Goal: Task Accomplishment & Management: Manage account settings

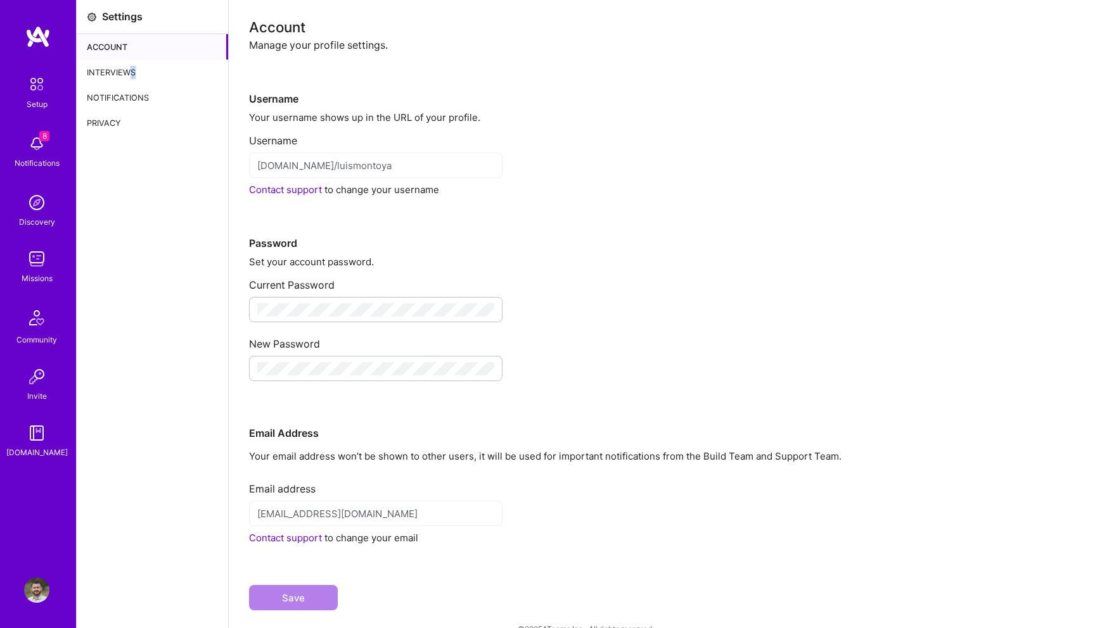
click at [132, 70] on div "Interviews" at bounding box center [152, 72] width 151 height 25
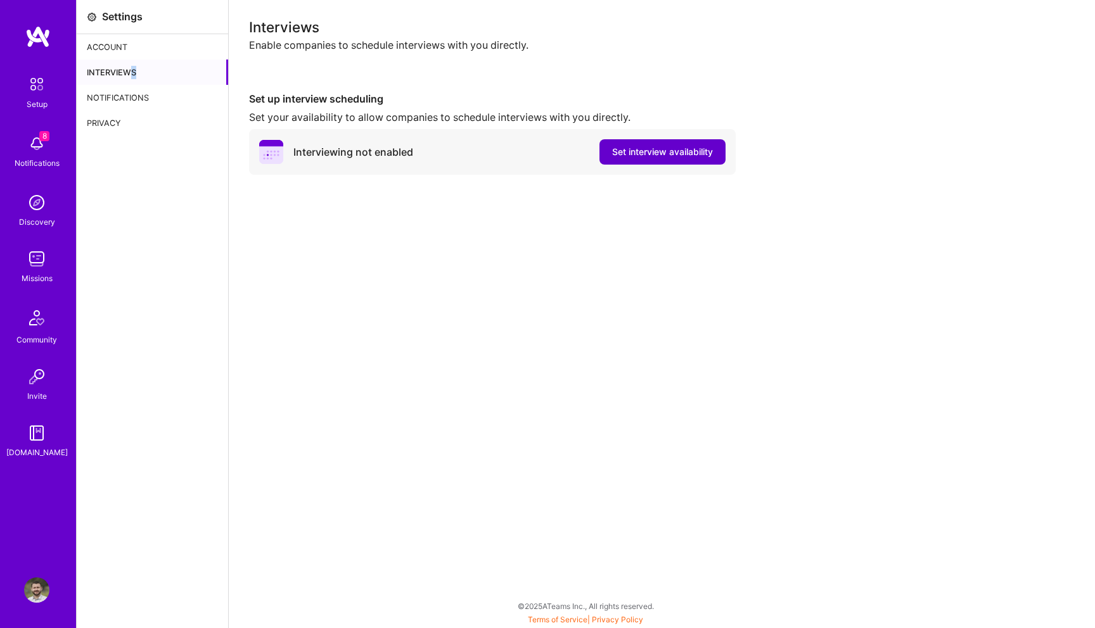
click at [634, 155] on span "Set interview availability" at bounding box center [662, 152] width 101 height 13
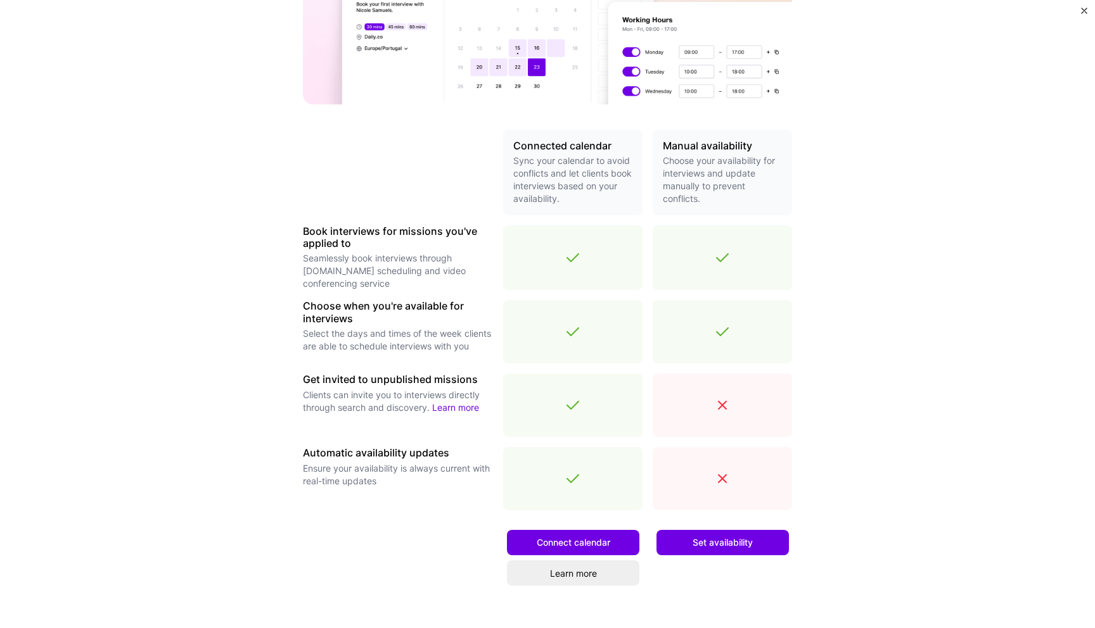
scroll to position [259, 0]
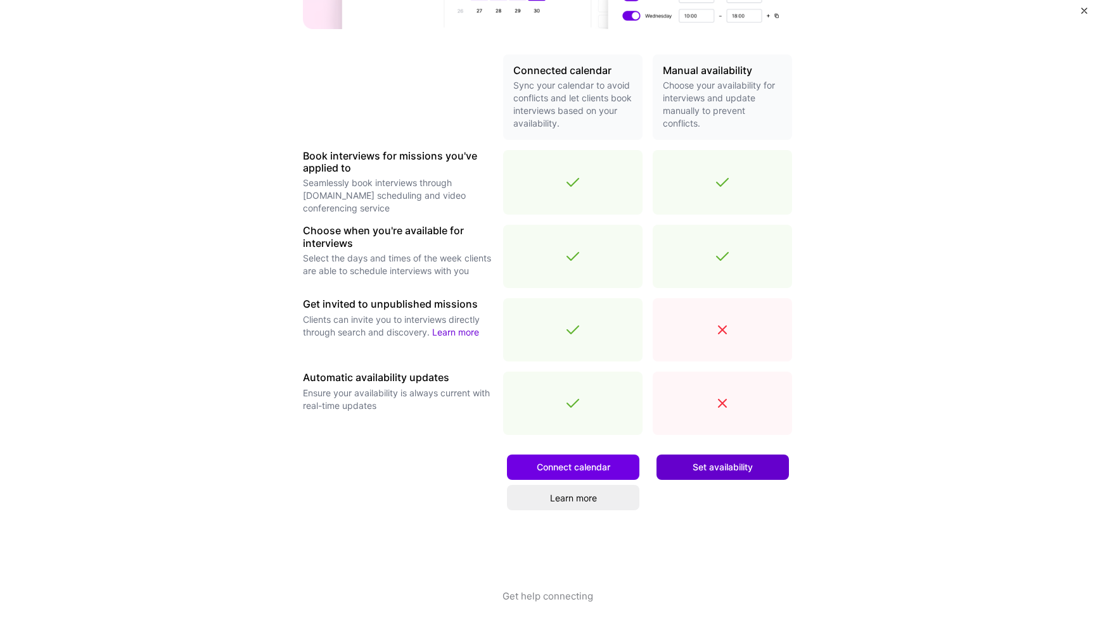
click at [711, 468] on span "Set availability" at bounding box center [722, 467] width 60 height 13
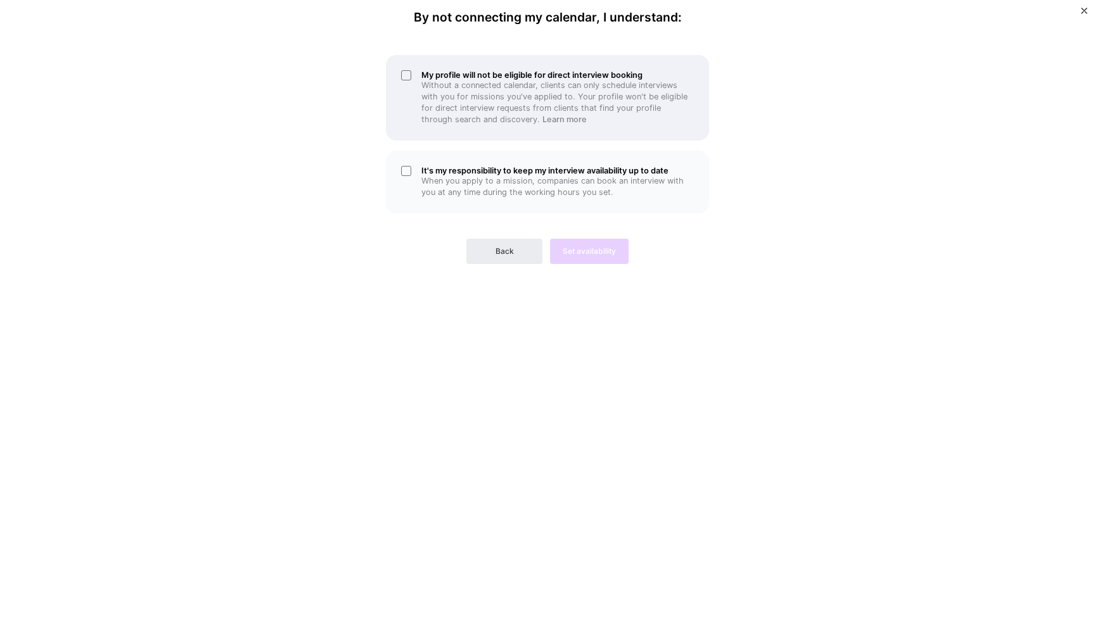
click at [410, 96] on div "My profile will not be eligible for direct interview booking Without a connecte…" at bounding box center [547, 98] width 323 height 86
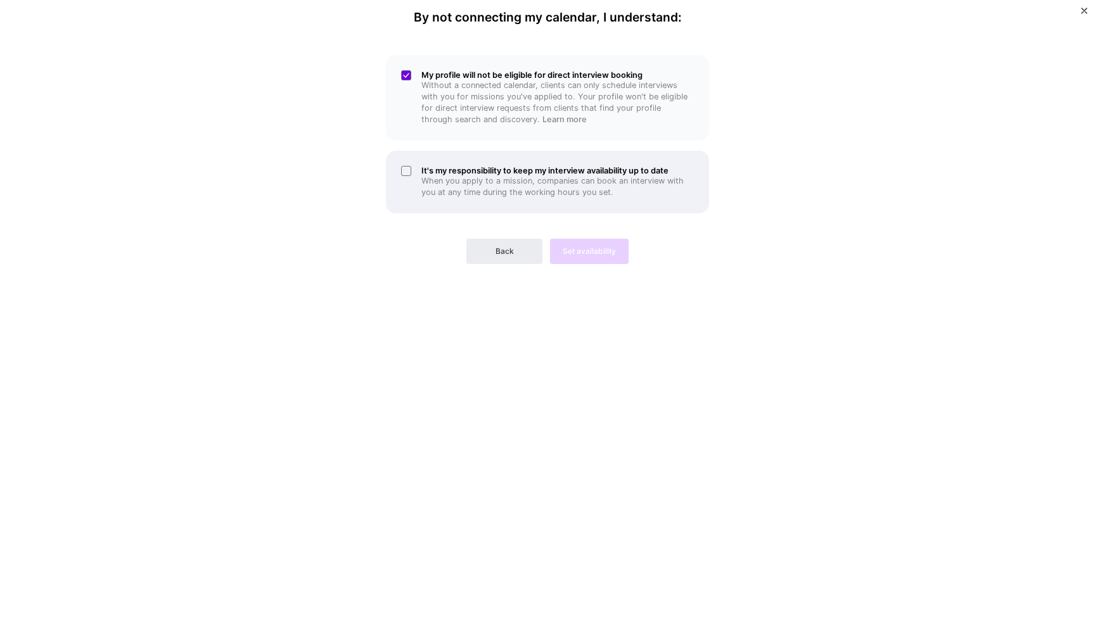
click at [410, 176] on div "It's my responsibility to keep my interview availability up to date When you ap…" at bounding box center [547, 182] width 323 height 63
click at [574, 248] on span "Set availability" at bounding box center [589, 251] width 53 height 11
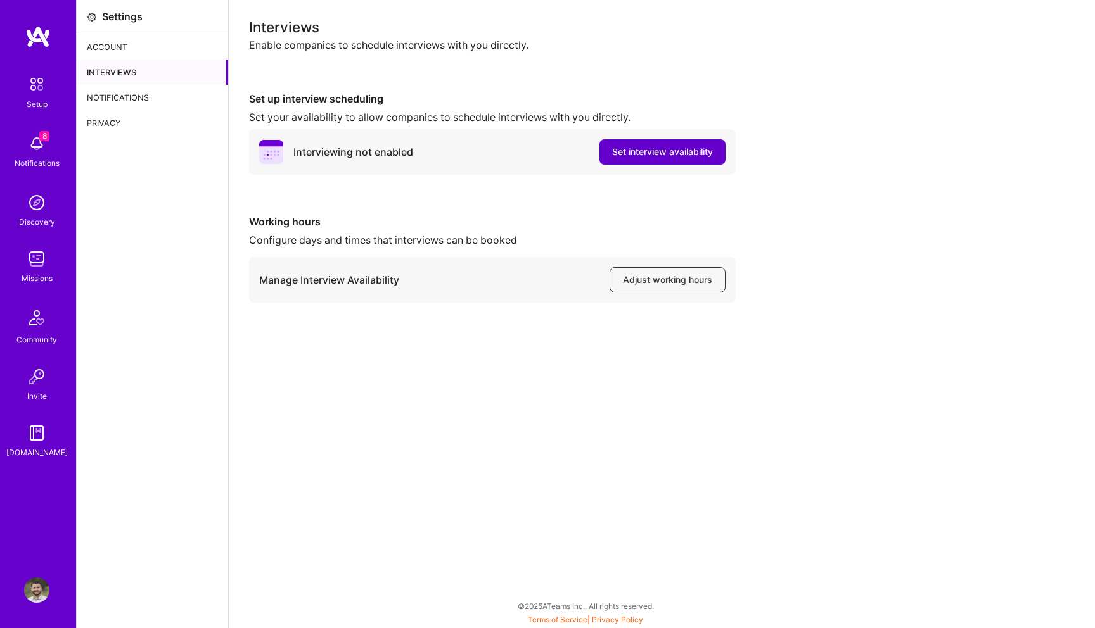
click at [675, 156] on span "Set interview availability" at bounding box center [662, 152] width 101 height 13
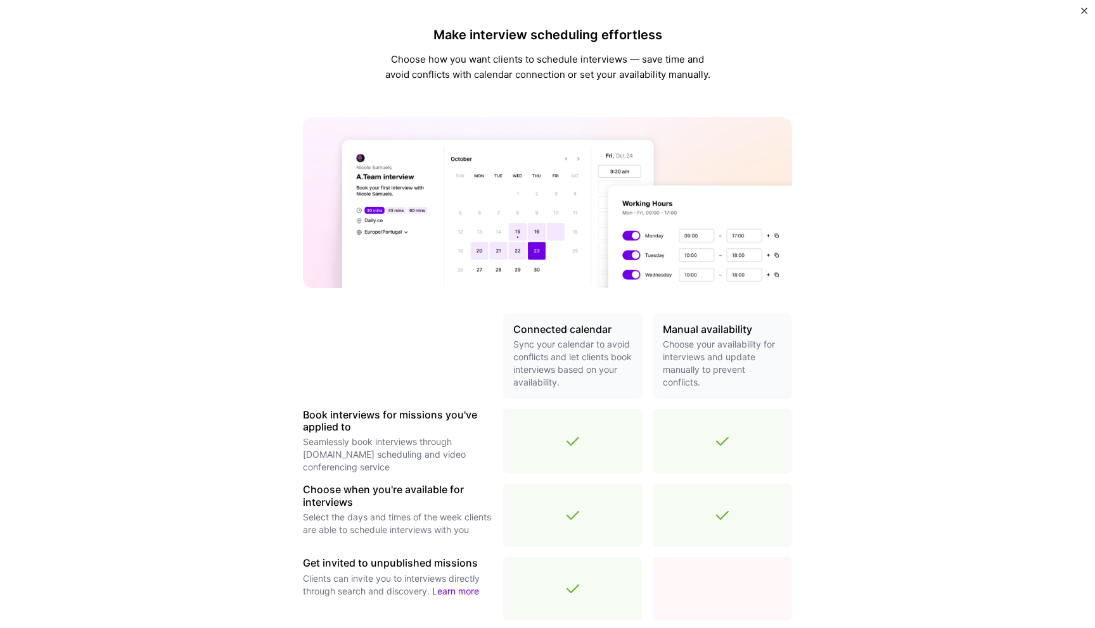
scroll to position [258, 0]
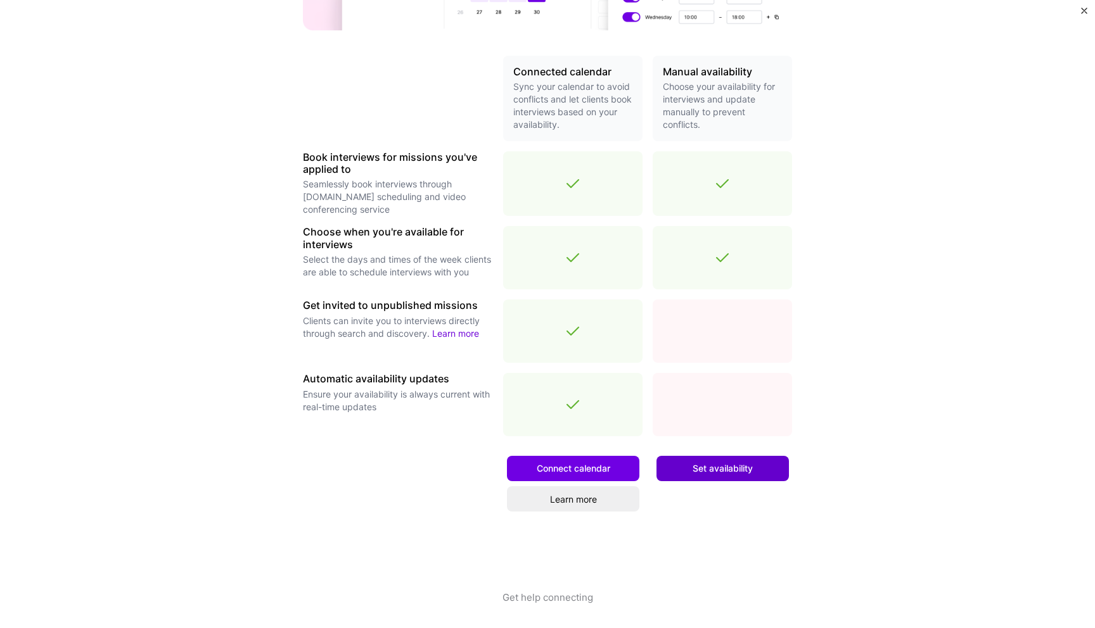
click at [722, 474] on button "Set availability" at bounding box center [722, 468] width 132 height 25
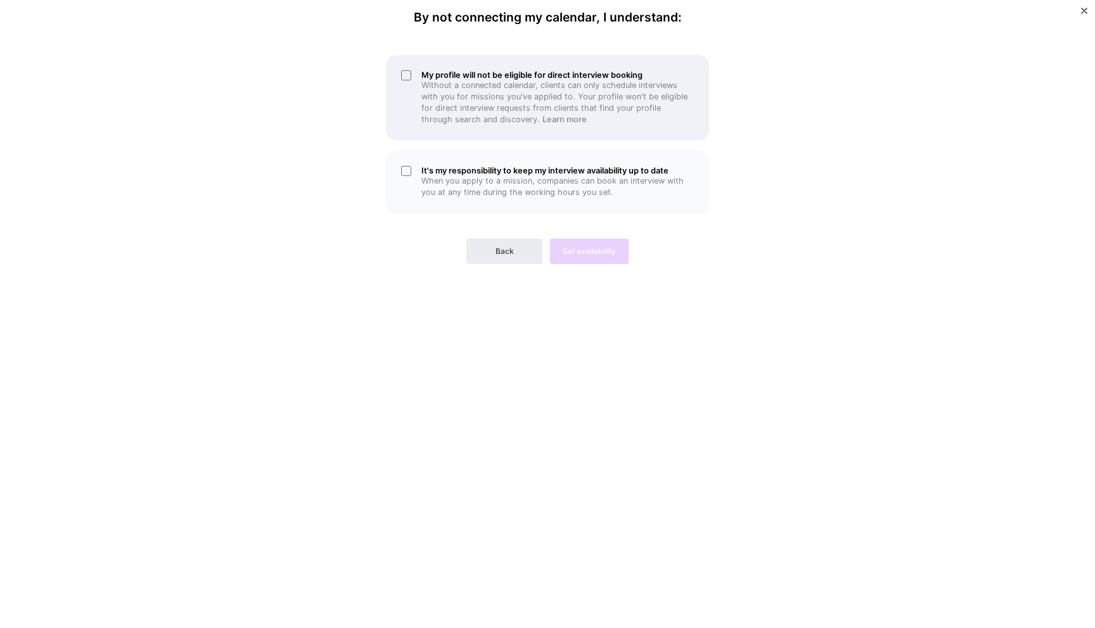
click at [471, 124] on p "Without a connected calendar, clients can only schedule interviews with you for…" at bounding box center [557, 103] width 272 height 46
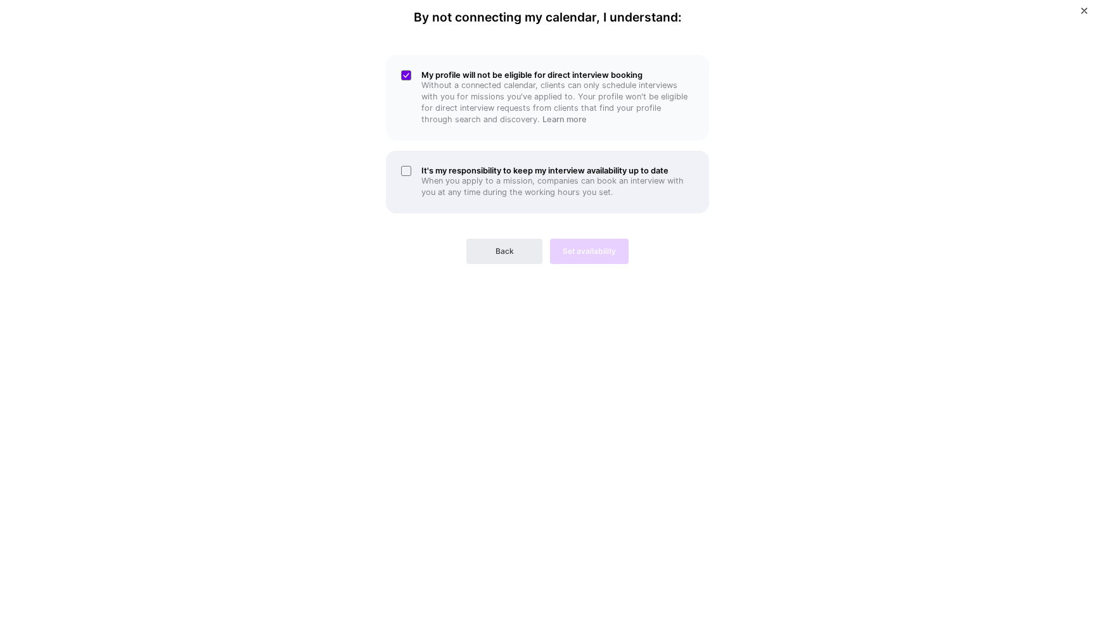
click at [426, 182] on p "When you apply to a mission, companies can book an interview with you at any ti…" at bounding box center [557, 186] width 272 height 23
click at [592, 250] on span "Set availability" at bounding box center [589, 251] width 53 height 11
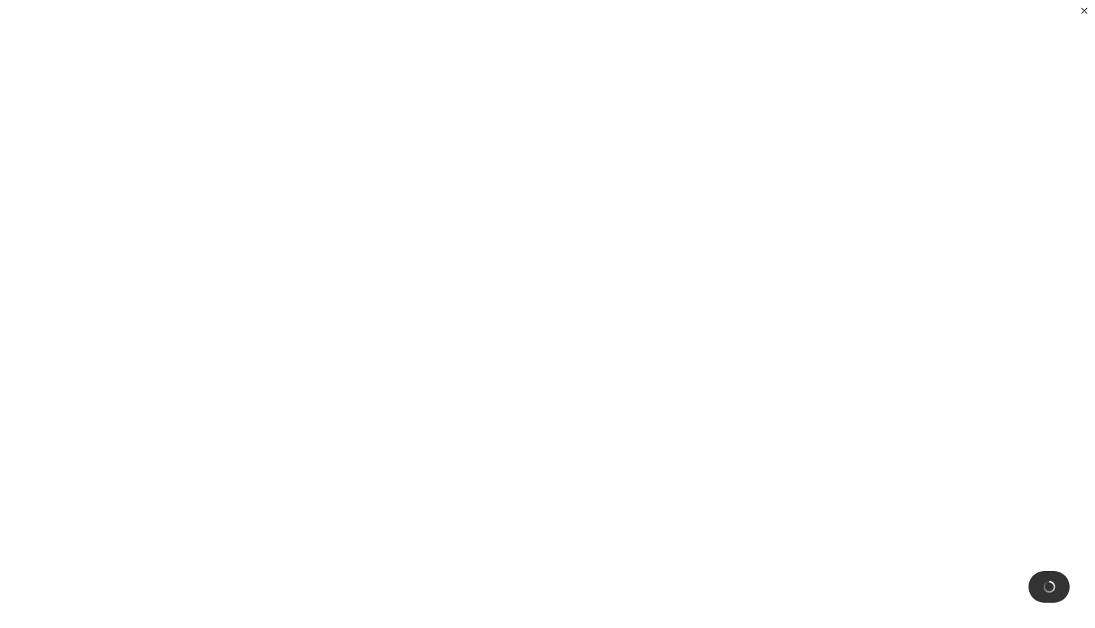
click at [1082, 13] on img "Close" at bounding box center [1084, 11] width 6 height 6
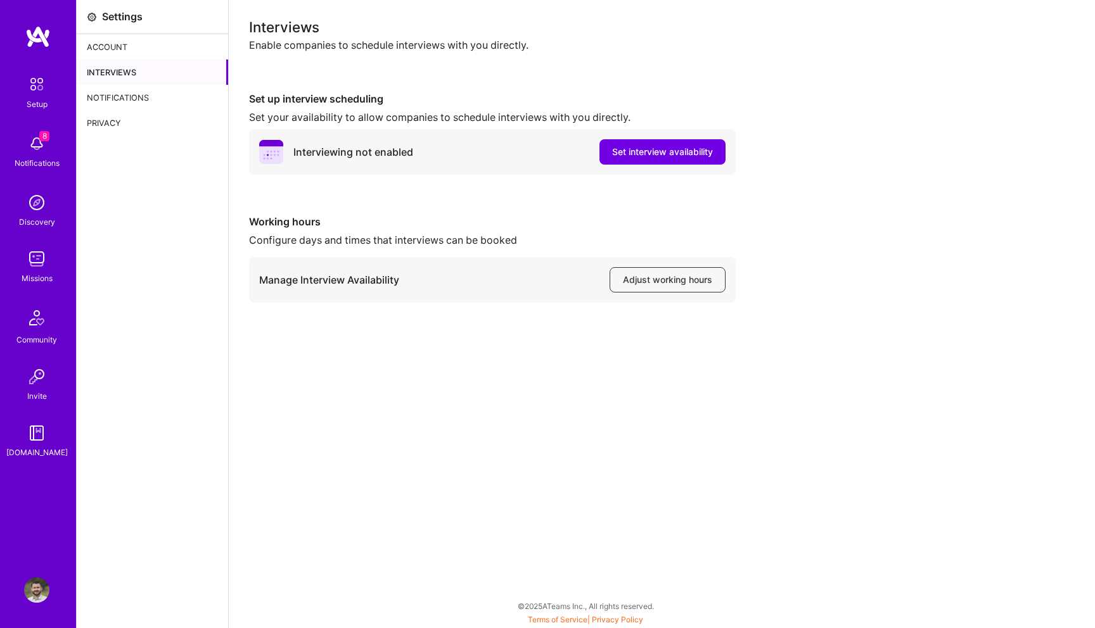
click at [641, 165] on div "Interviewing not enabled Set interview availability" at bounding box center [492, 152] width 487 height 46
click at [648, 155] on span "Set interview availability" at bounding box center [662, 152] width 101 height 13
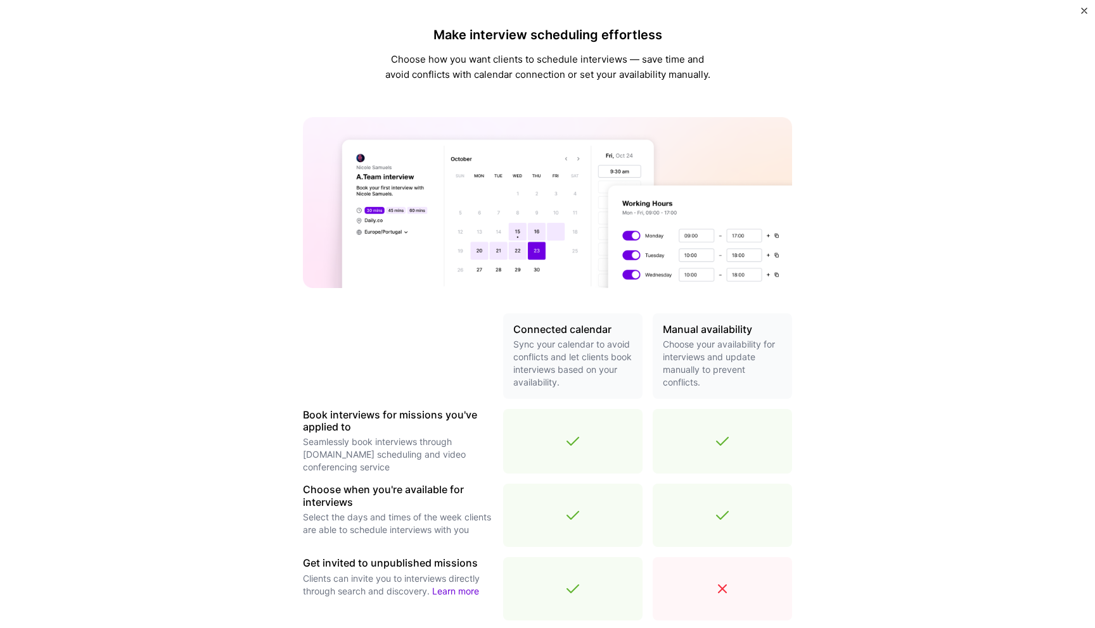
scroll to position [259, 0]
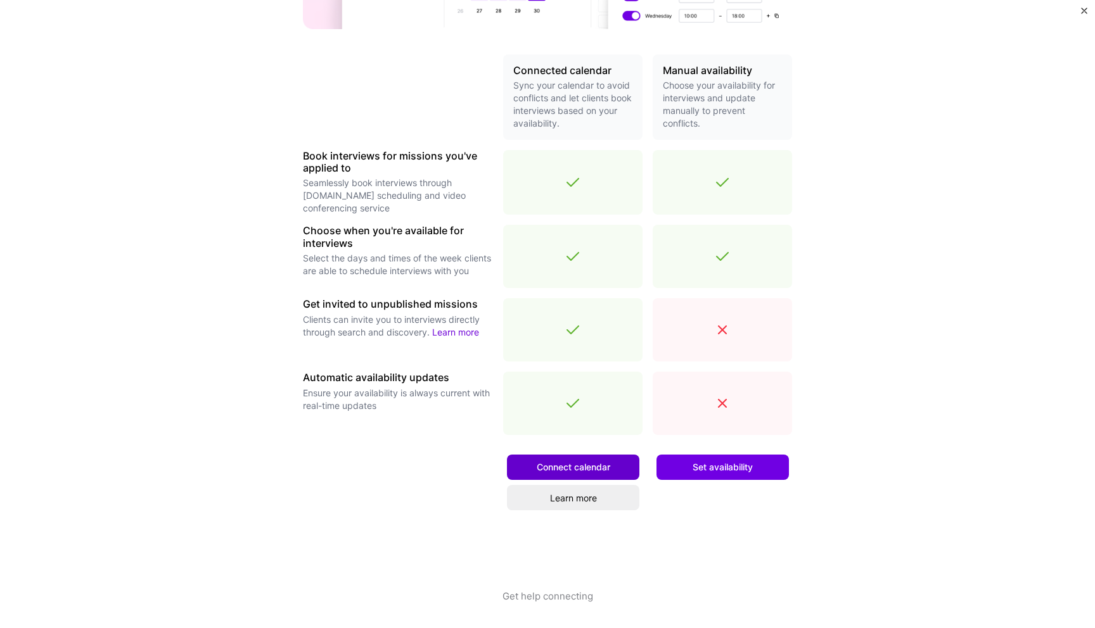
click at [590, 478] on button "Connect calendar" at bounding box center [573, 467] width 132 height 25
click at [594, 472] on span "Connect calendar" at bounding box center [573, 467] width 73 height 13
click at [540, 466] on span "Connect calendar" at bounding box center [573, 467] width 73 height 13
click at [217, 220] on div "Make interview scheduling effortless Choose how you want clients to schedule in…" at bounding box center [547, 314] width 1095 height 628
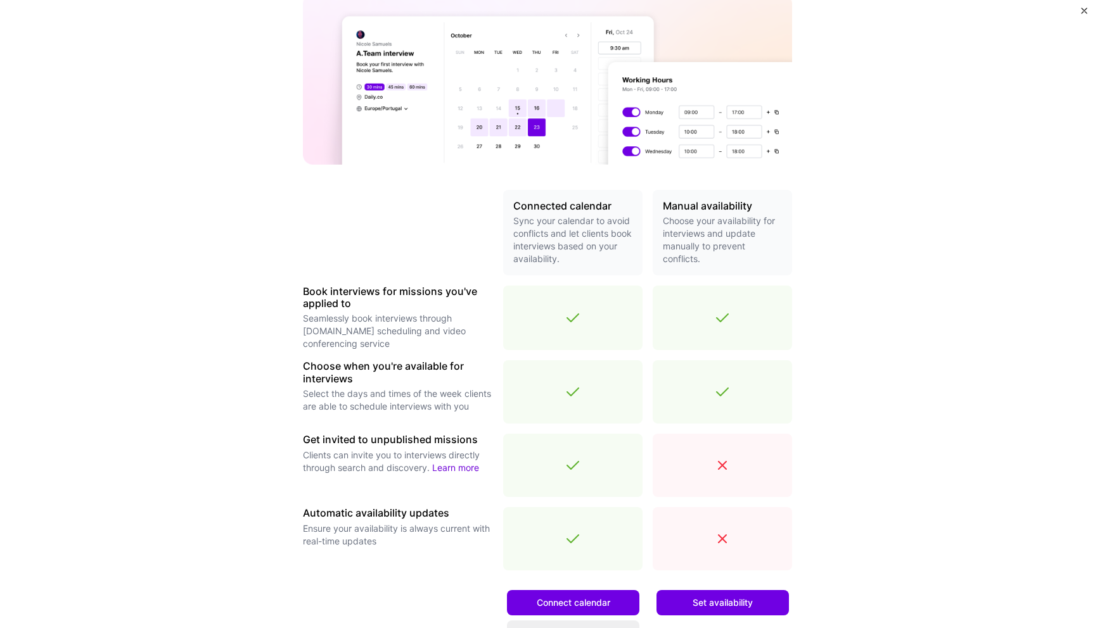
scroll to position [0, 0]
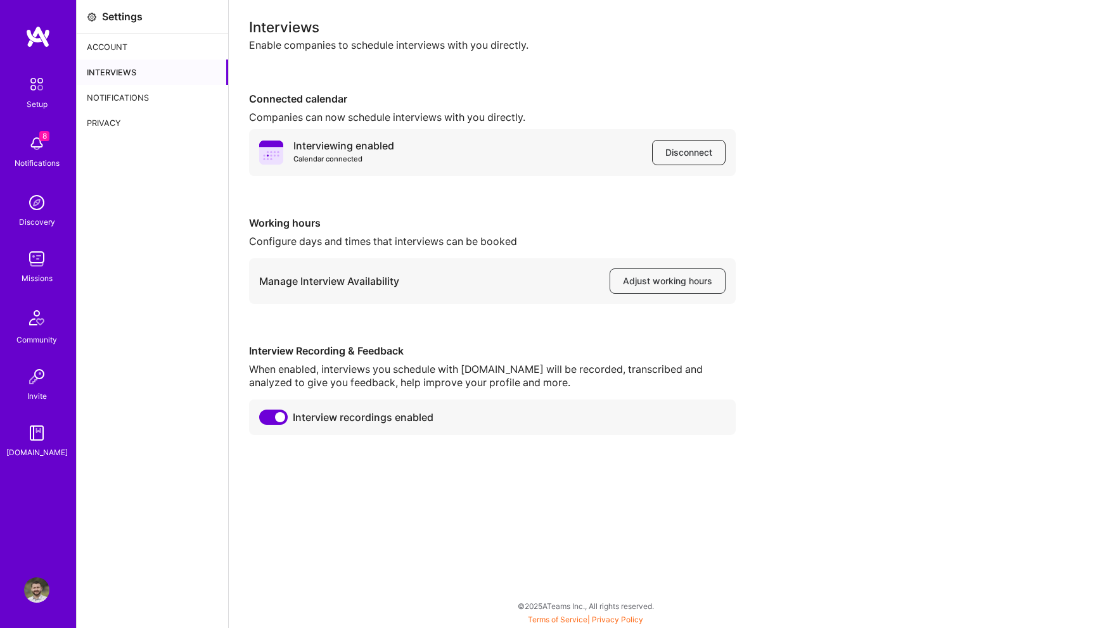
click at [673, 150] on span "Disconnect" at bounding box center [688, 152] width 47 height 13
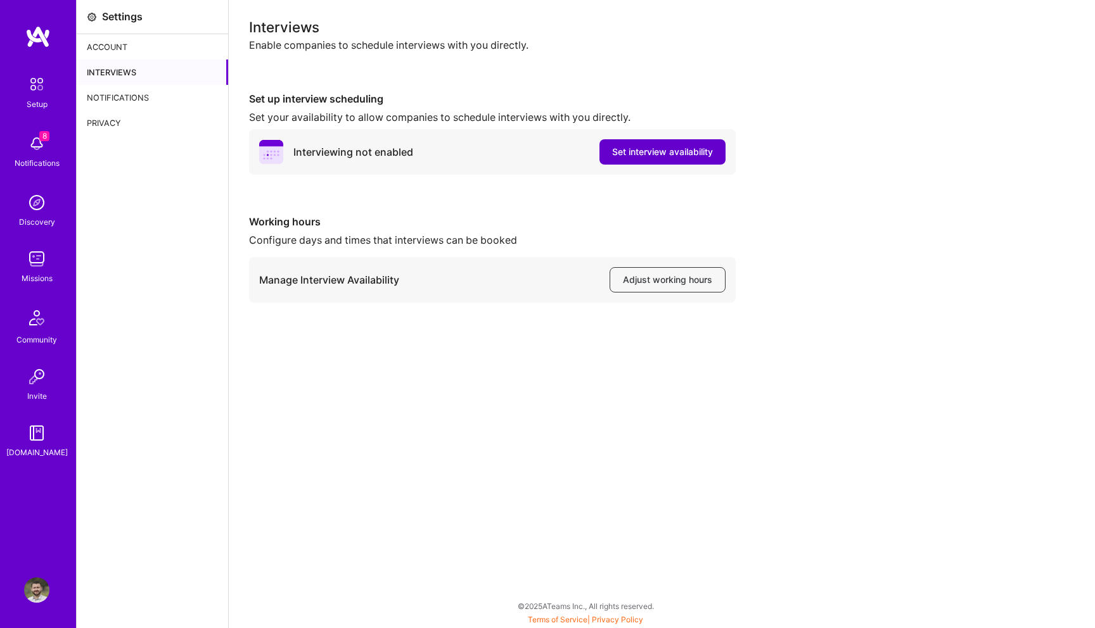
click at [621, 158] on span "Set interview availability" at bounding box center [662, 152] width 101 height 13
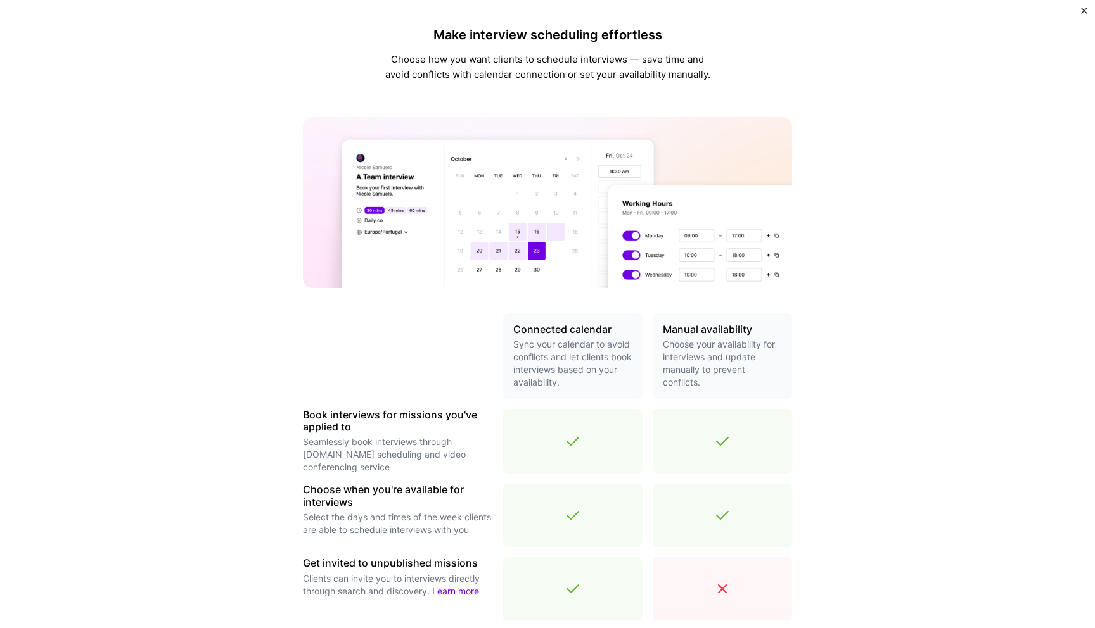
scroll to position [259, 0]
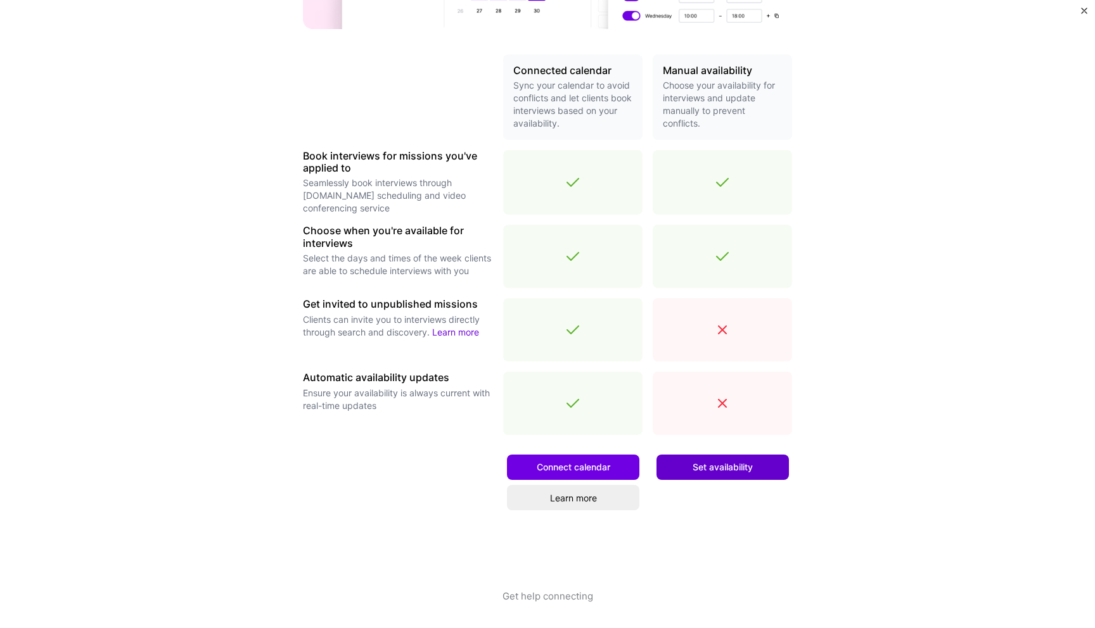
click at [711, 469] on span "Set availability" at bounding box center [722, 467] width 60 height 13
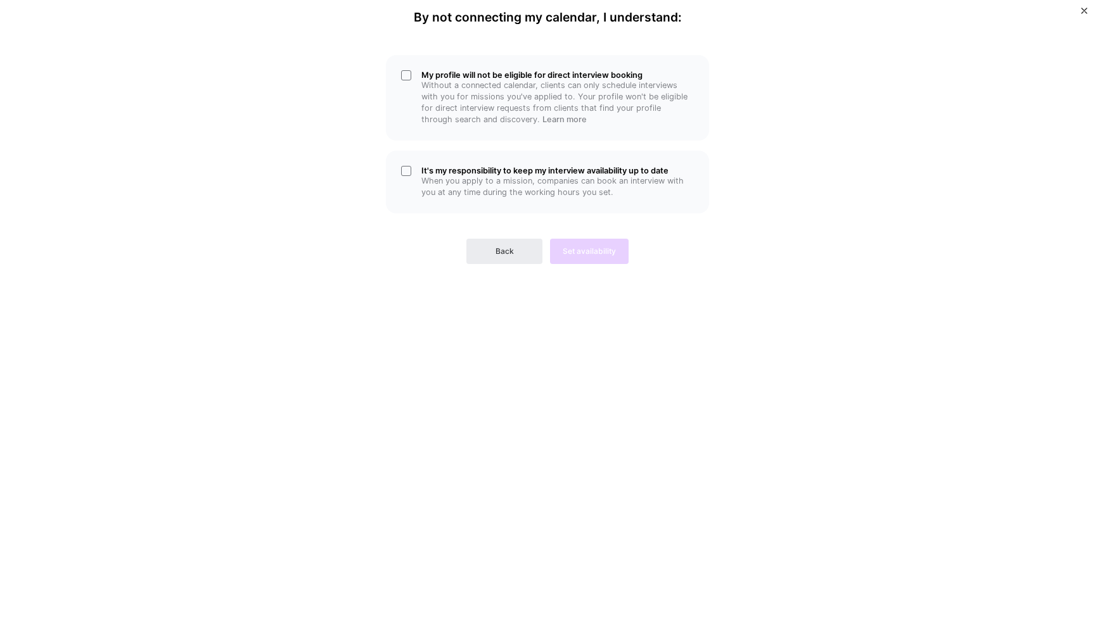
scroll to position [0, 0]
click at [412, 65] on div "My profile will not be eligible for direct interview booking Without a connecte…" at bounding box center [547, 98] width 323 height 86
click at [412, 177] on div "It's my responsibility to keep my interview availability up to date When you ap…" at bounding box center [547, 182] width 323 height 63
click at [563, 253] on span "Set availability" at bounding box center [589, 251] width 53 height 11
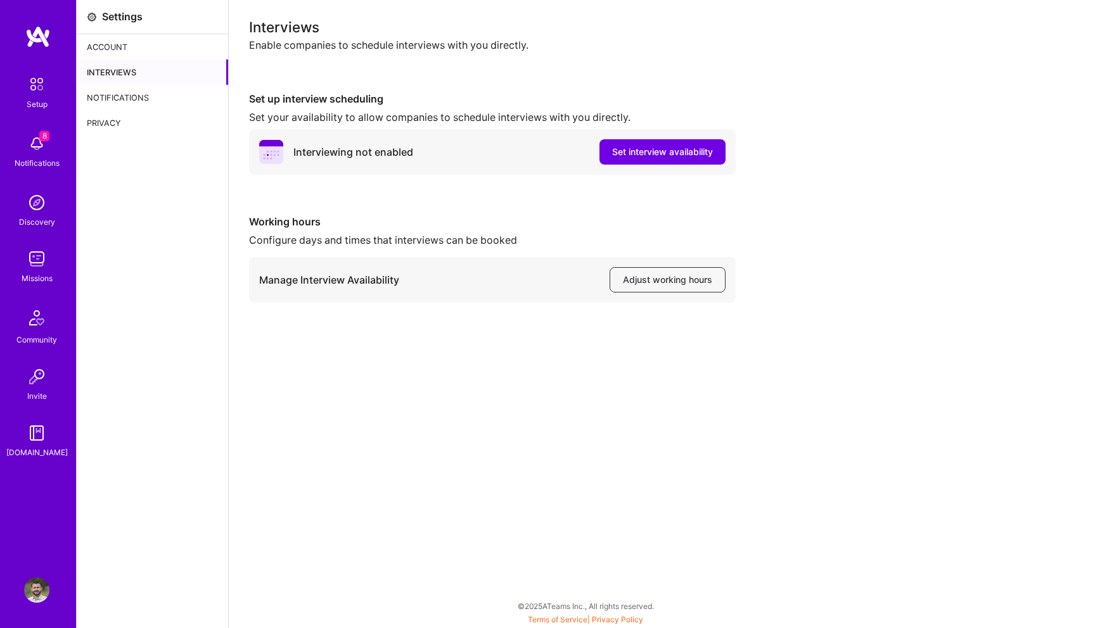
click at [653, 304] on div "Interviews Enable companies to schedule interviews with you directly. Set up in…" at bounding box center [662, 314] width 866 height 628
click at [653, 276] on span "Adjust working hours" at bounding box center [667, 280] width 89 height 13
click at [650, 156] on span "Set interview availability" at bounding box center [662, 152] width 101 height 13
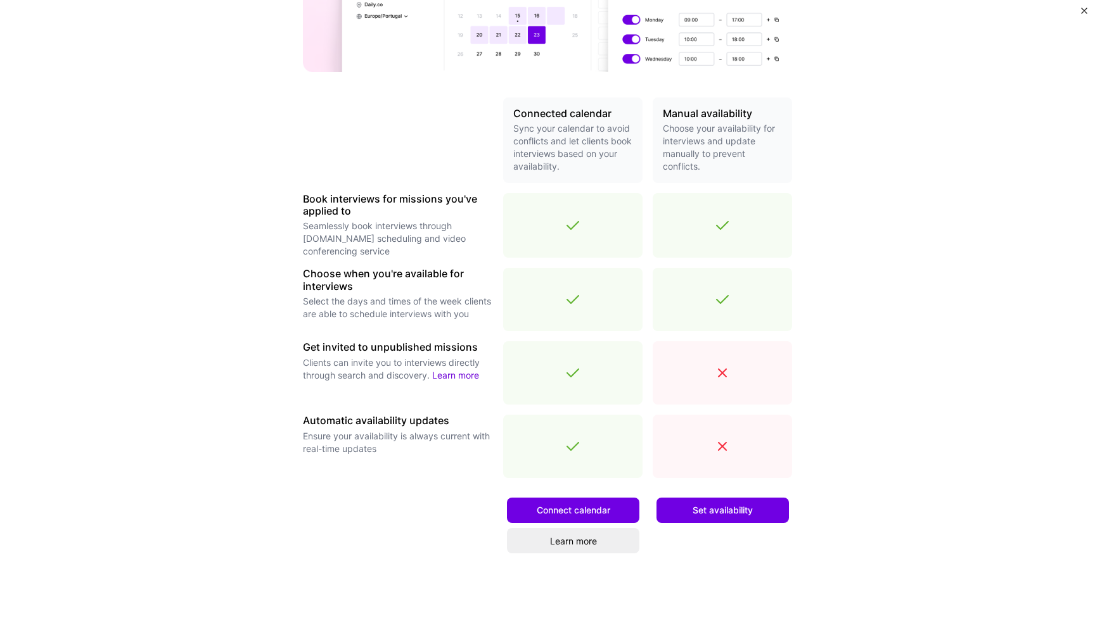
scroll to position [259, 0]
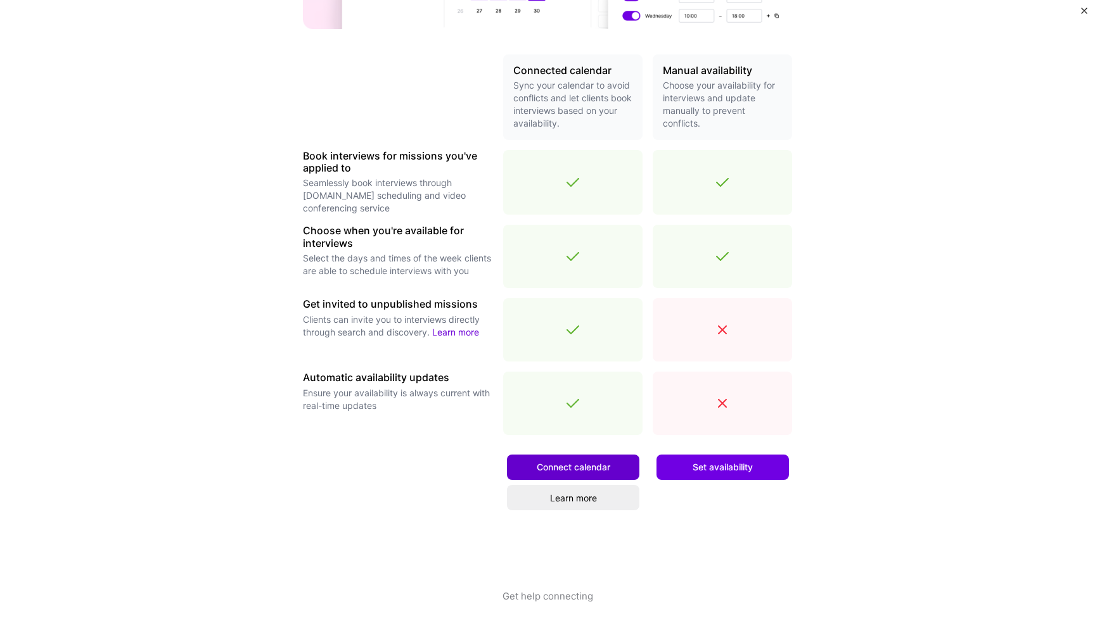
click at [608, 465] on span "Connect calendar" at bounding box center [573, 467] width 73 height 13
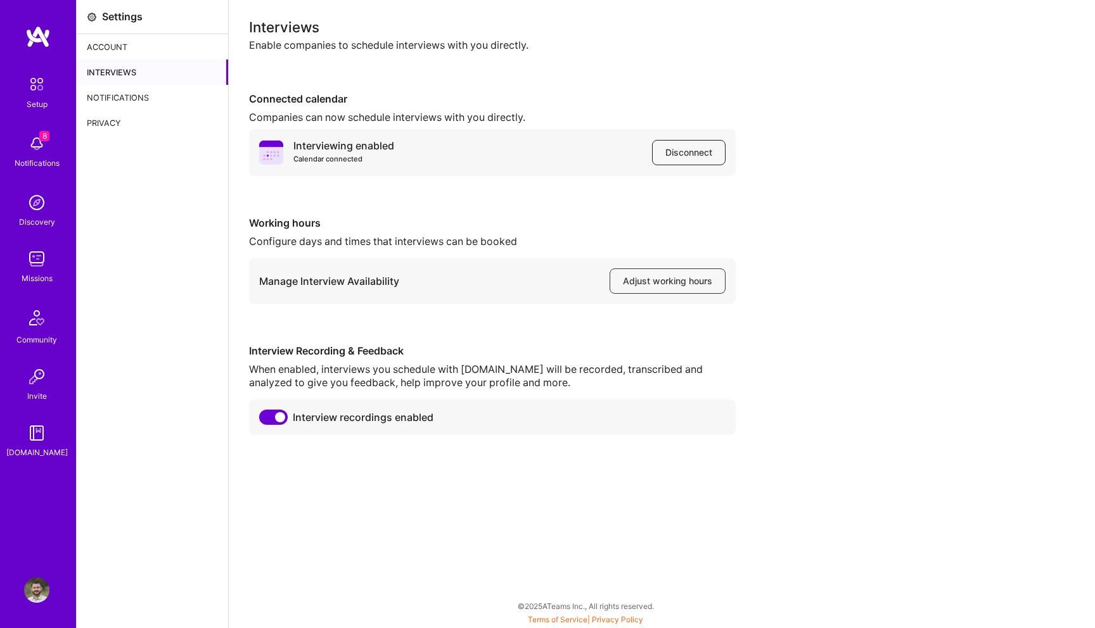
click at [677, 153] on span "Disconnect" at bounding box center [688, 152] width 47 height 13
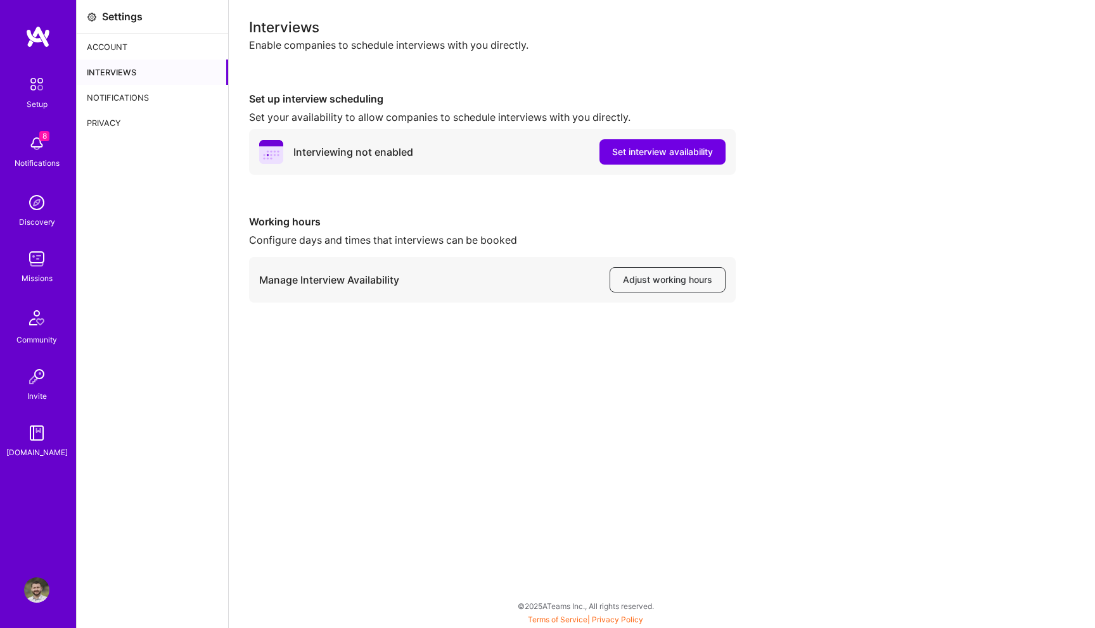
click at [38, 589] on img at bounding box center [36, 590] width 25 height 25
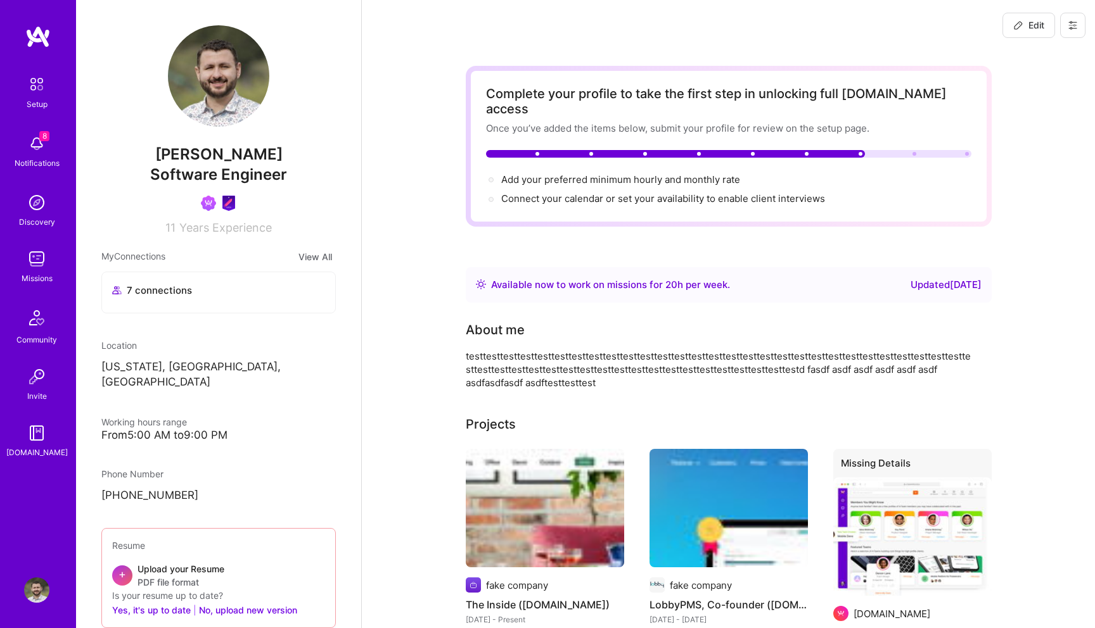
click at [1079, 20] on button at bounding box center [1072, 25] width 25 height 25
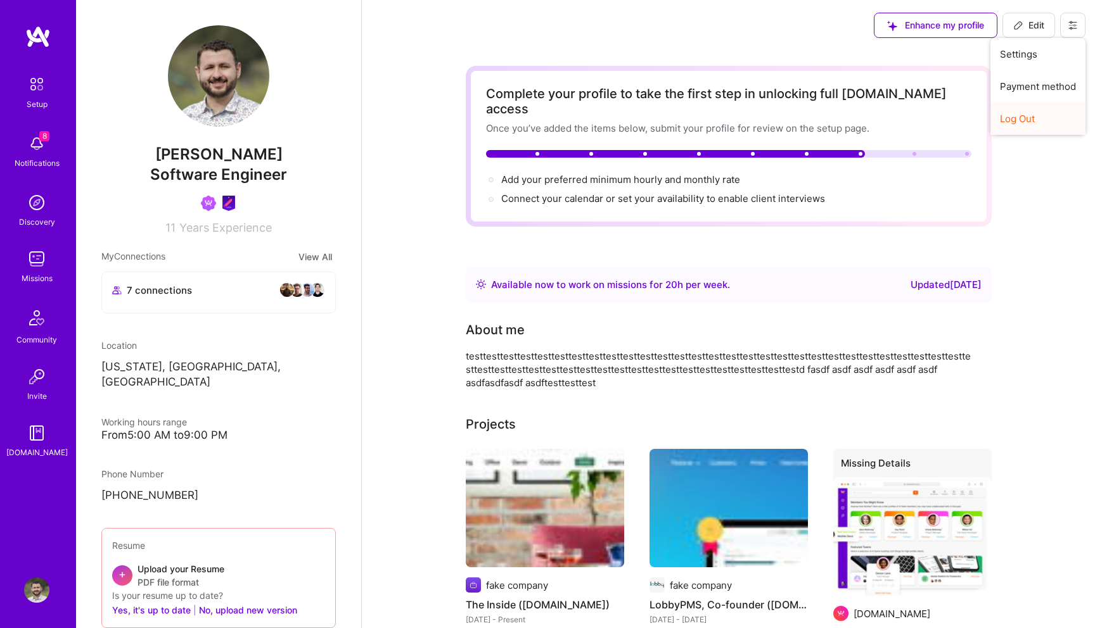
click at [1033, 117] on button "Log Out" at bounding box center [1037, 119] width 95 height 32
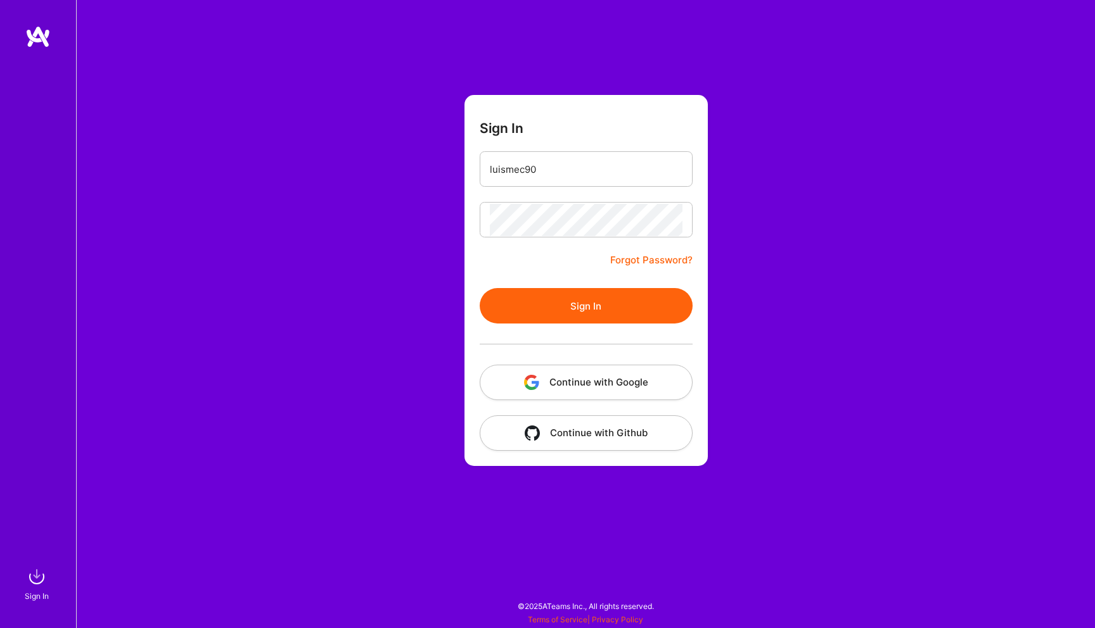
type input "[EMAIL_ADDRESS][DOMAIN_NAME]"
click at [561, 304] on button "Sign In" at bounding box center [586, 305] width 213 height 35
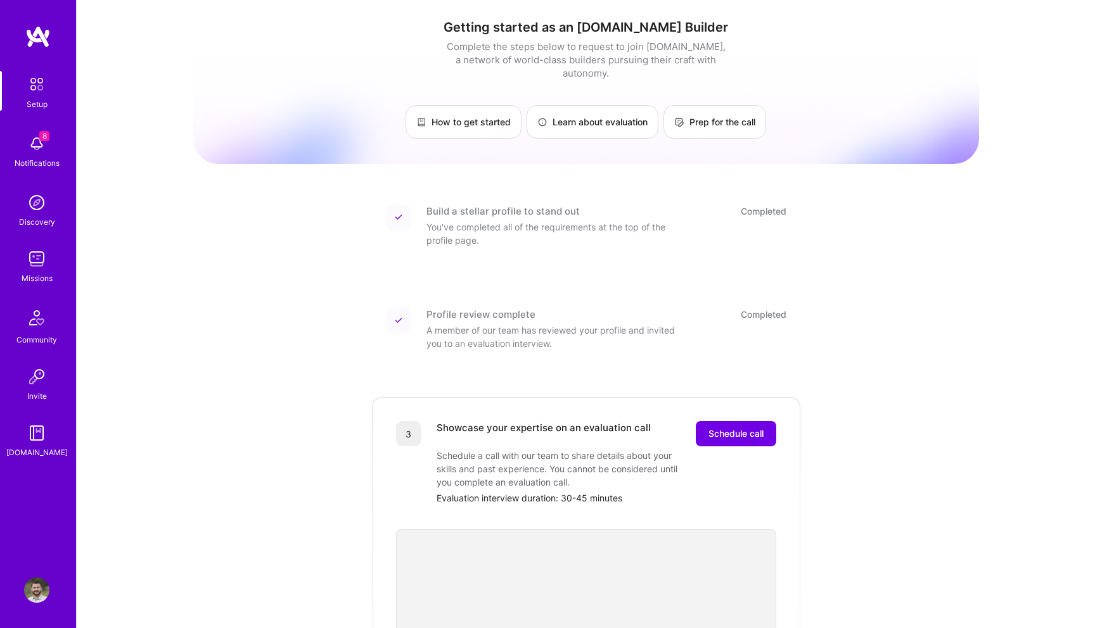
click at [33, 587] on img at bounding box center [36, 590] width 25 height 25
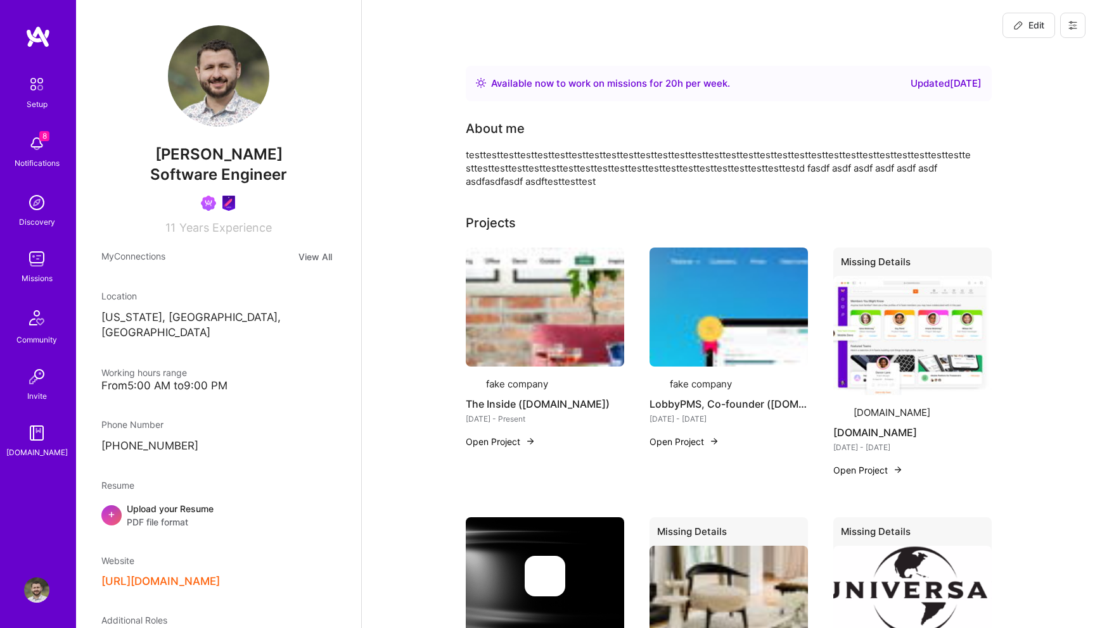
click at [1077, 30] on icon at bounding box center [1073, 25] width 10 height 10
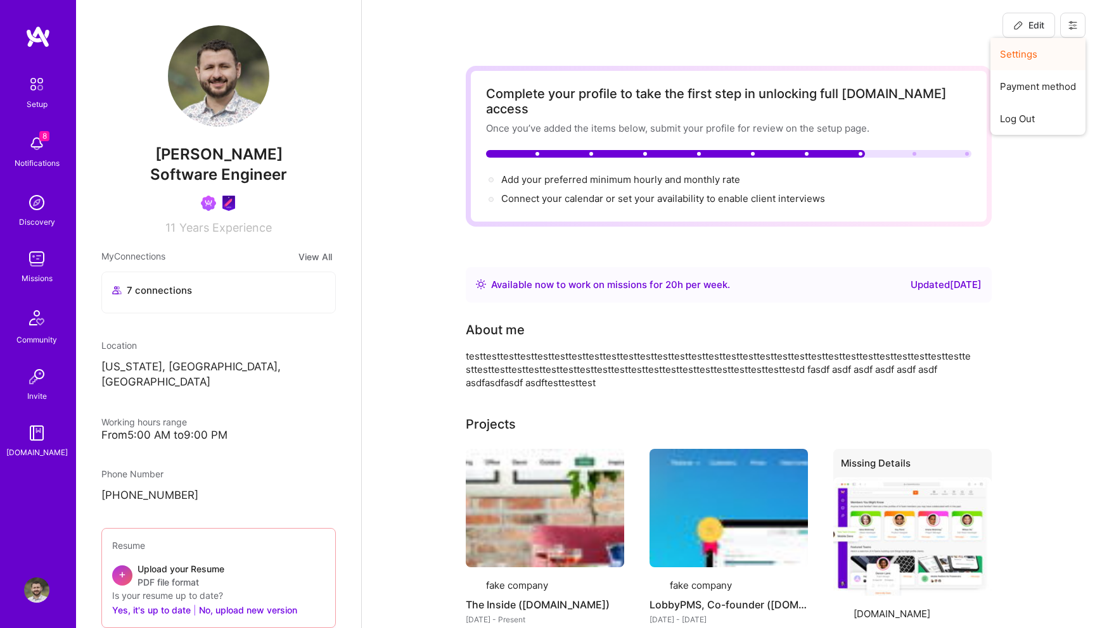
click at [1026, 60] on button "Settings" at bounding box center [1037, 54] width 95 height 32
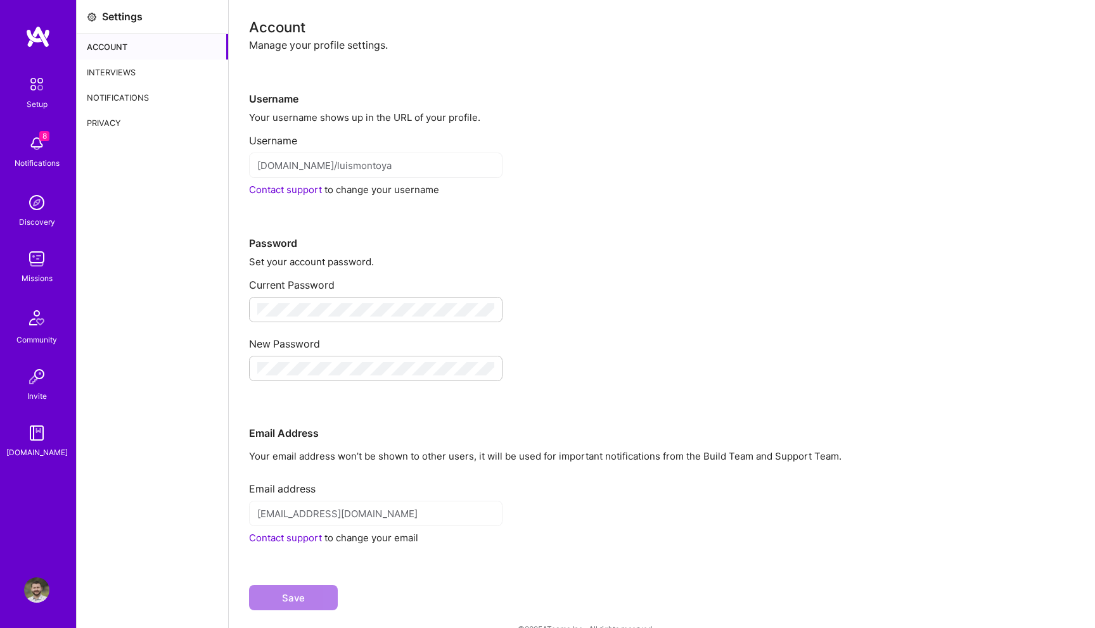
click at [151, 74] on div "Interviews" at bounding box center [152, 72] width 151 height 25
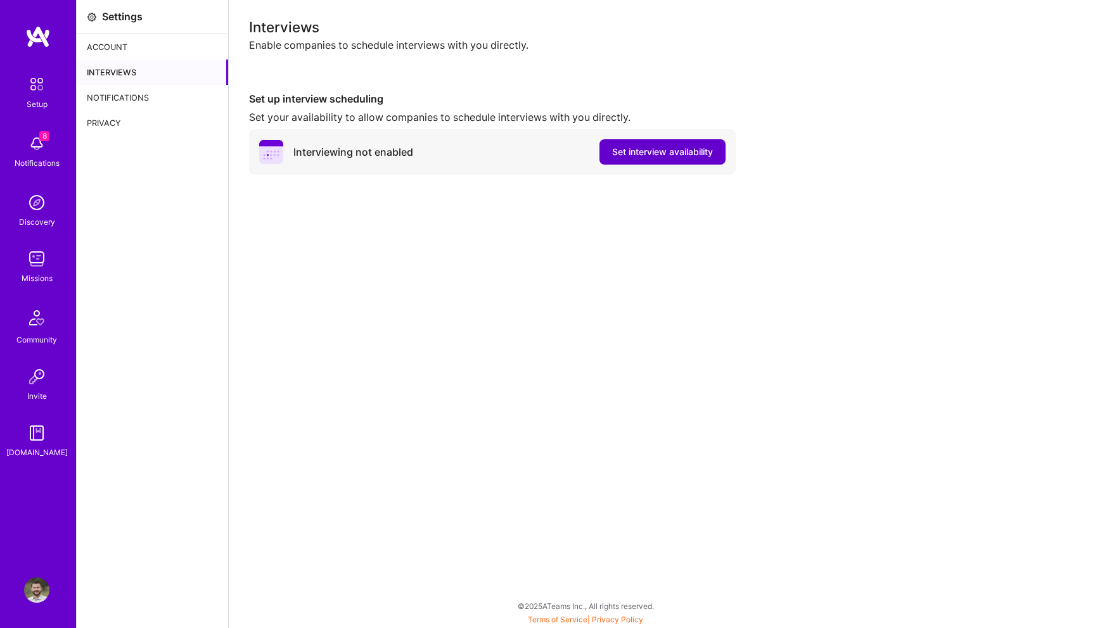
click at [637, 144] on button "Set interview availability" at bounding box center [662, 151] width 126 height 25
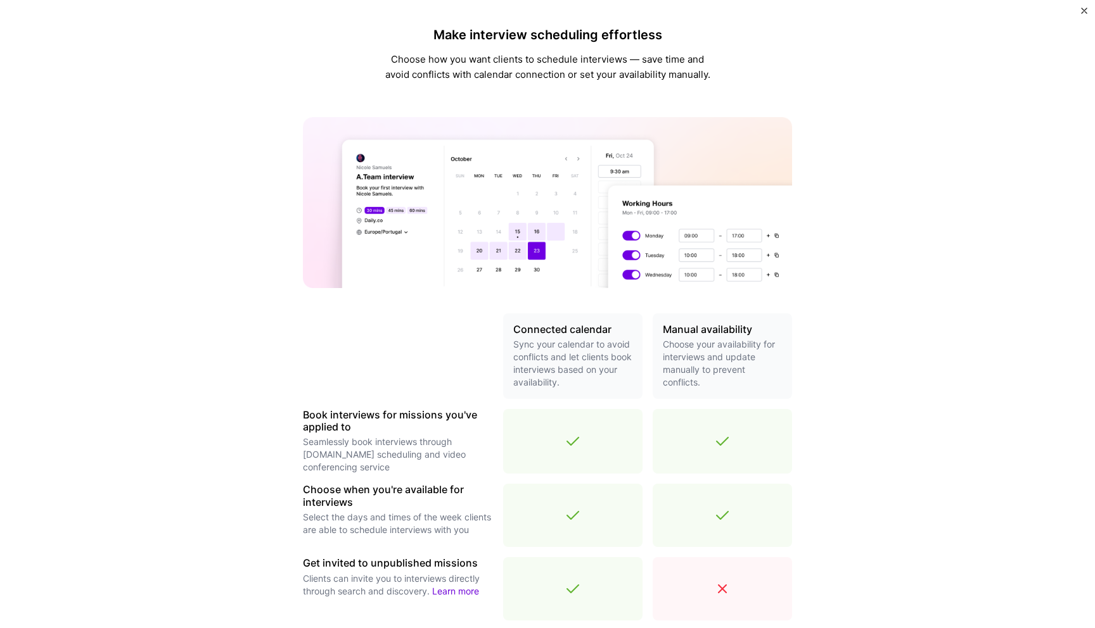
scroll to position [259, 0]
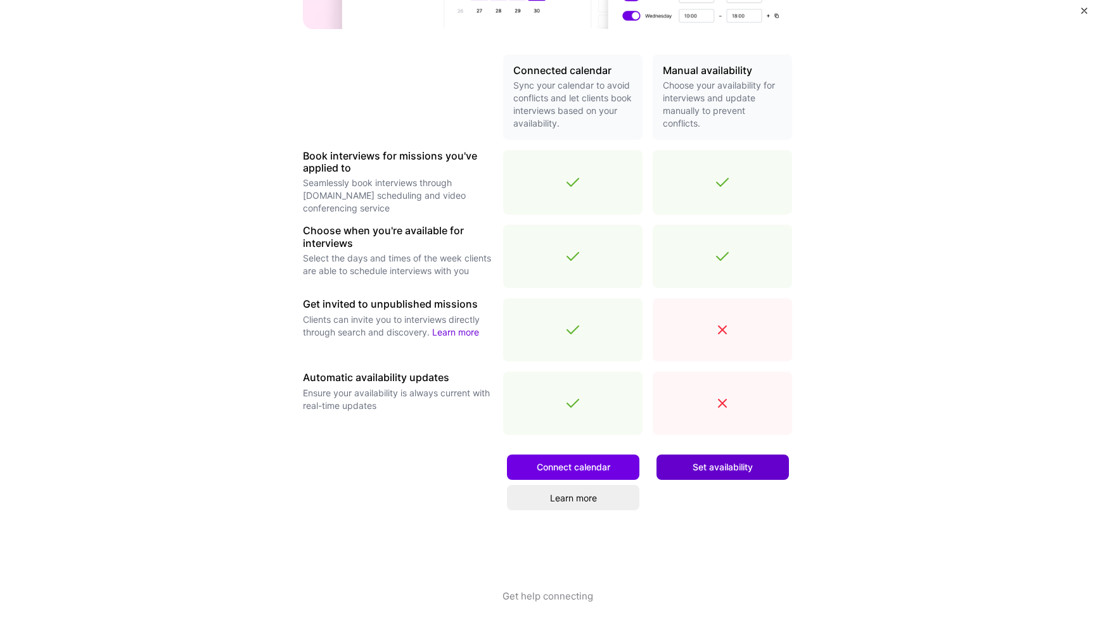
click at [705, 462] on span "Set availability" at bounding box center [722, 467] width 60 height 13
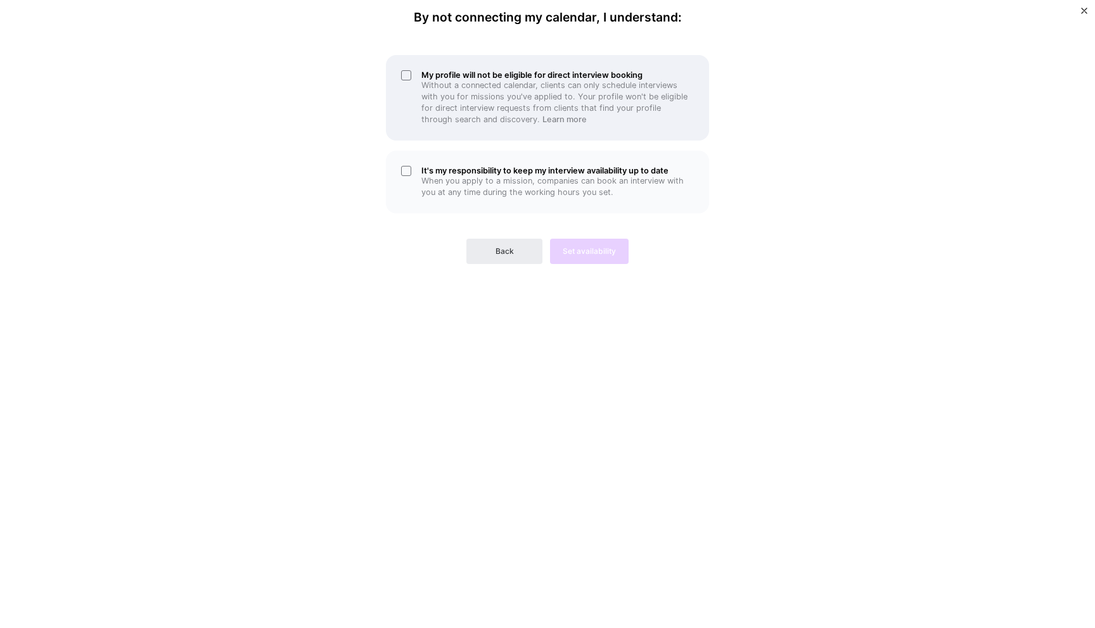
click at [446, 102] on p "Without a connected calendar, clients can only schedule interviews with you for…" at bounding box center [557, 103] width 272 height 46
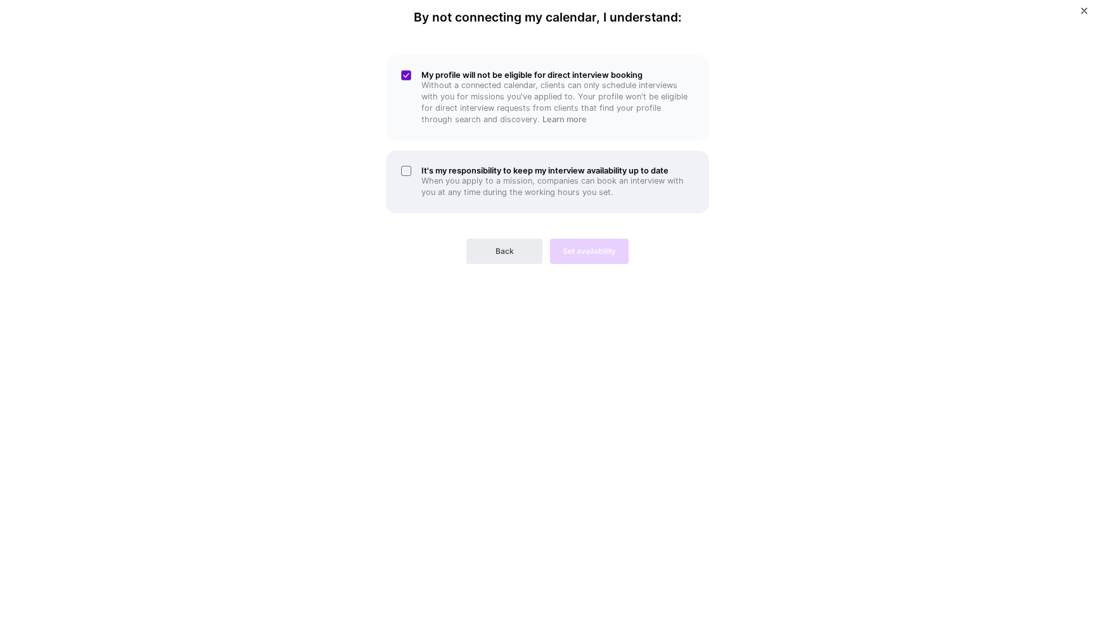
click at [442, 176] on p "When you apply to a mission, companies can book an interview with you at any ti…" at bounding box center [557, 186] width 272 height 23
click at [578, 257] on button "Set availability" at bounding box center [589, 251] width 79 height 25
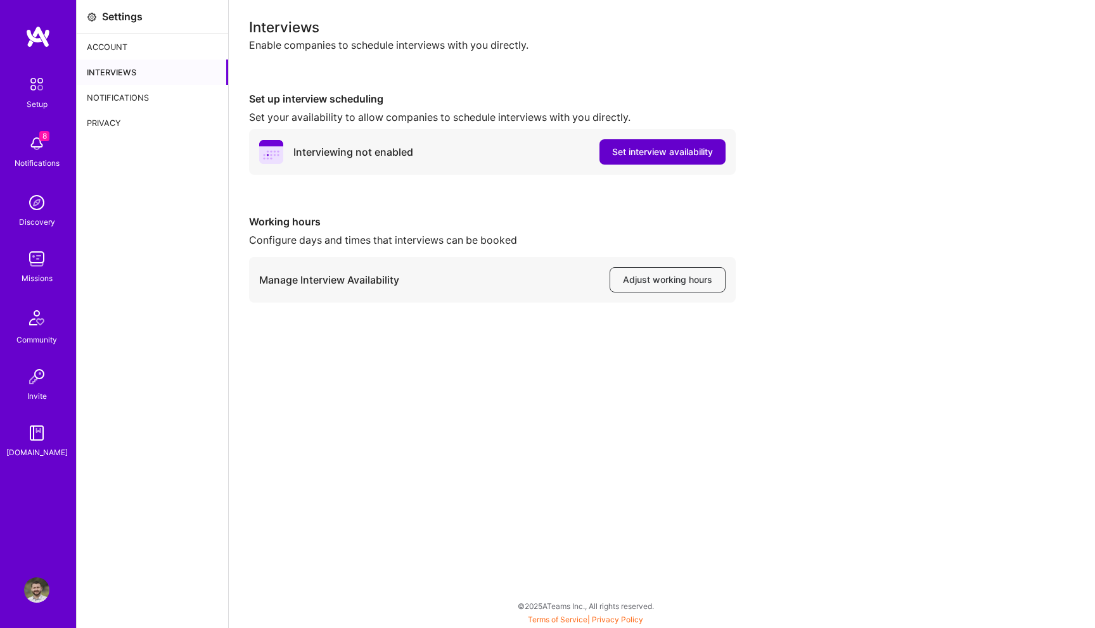
click at [646, 158] on span "Set interview availability" at bounding box center [662, 152] width 101 height 13
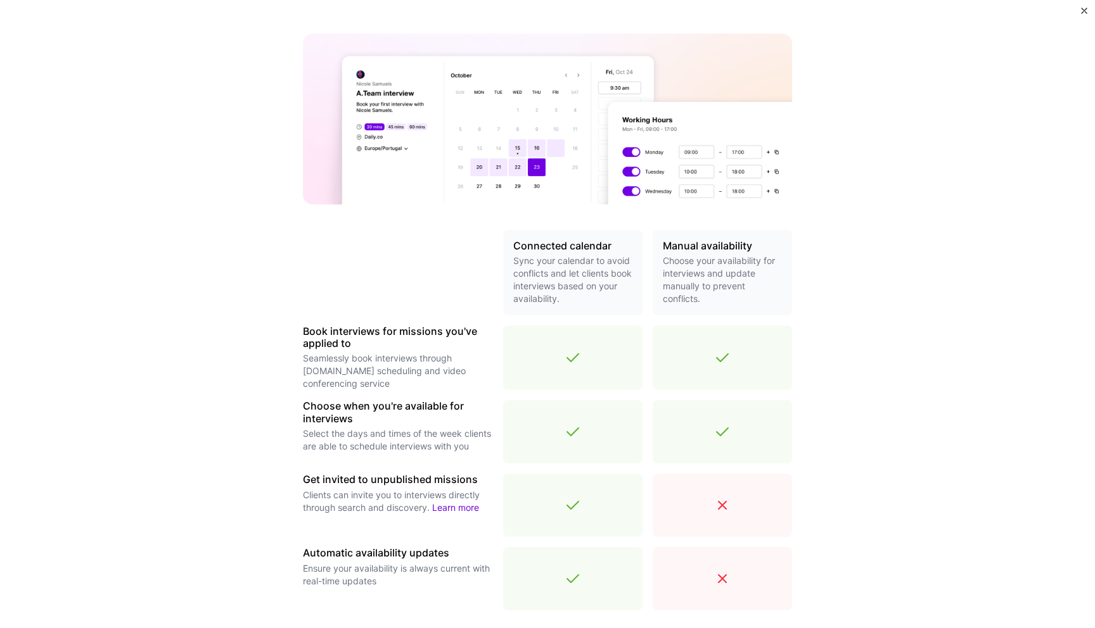
scroll to position [228, 0]
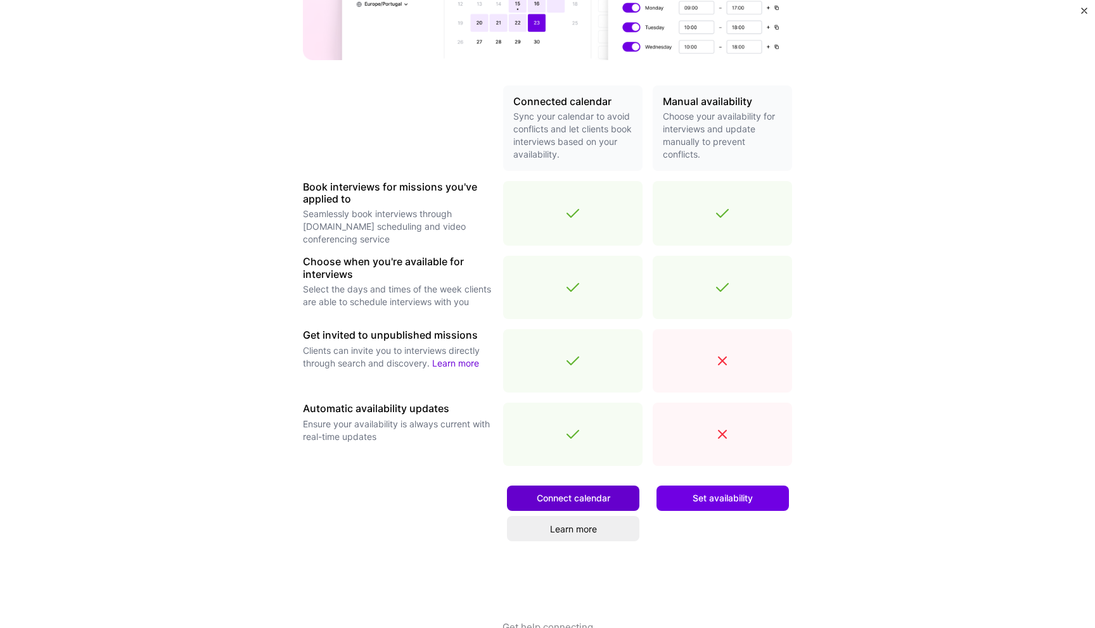
click at [589, 497] on span "Connect calendar" at bounding box center [573, 498] width 73 height 13
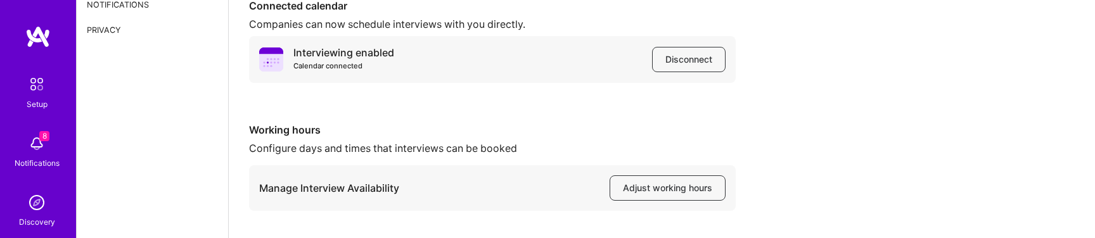
scroll to position [99, 0]
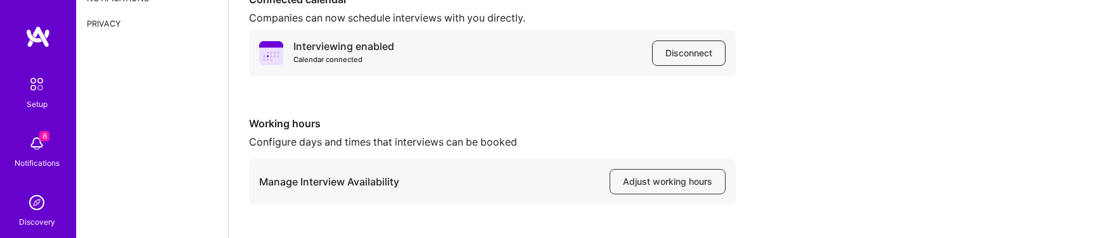
click at [705, 55] on span "Disconnect" at bounding box center [688, 53] width 47 height 13
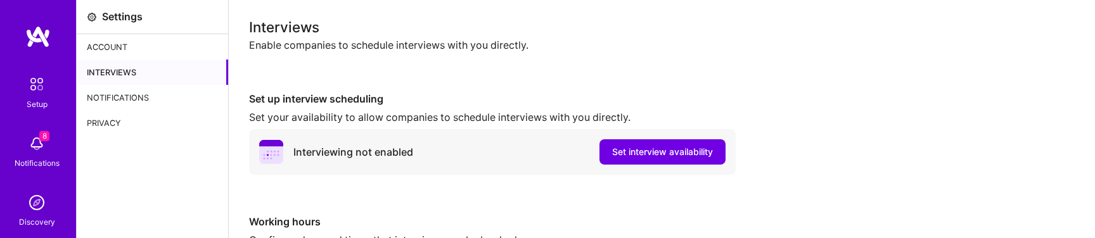
scroll to position [92, 0]
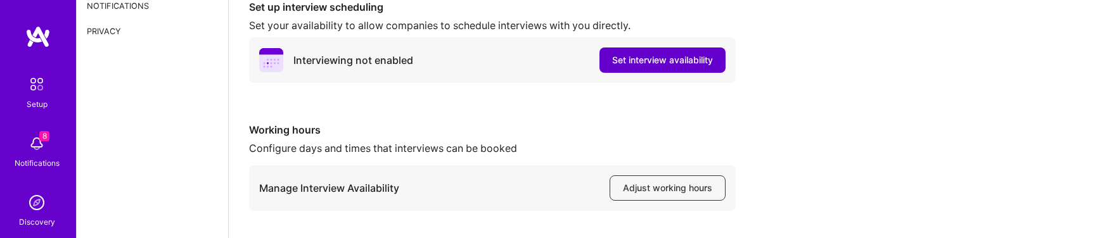
click at [646, 66] on span "Set interview availability" at bounding box center [662, 60] width 101 height 13
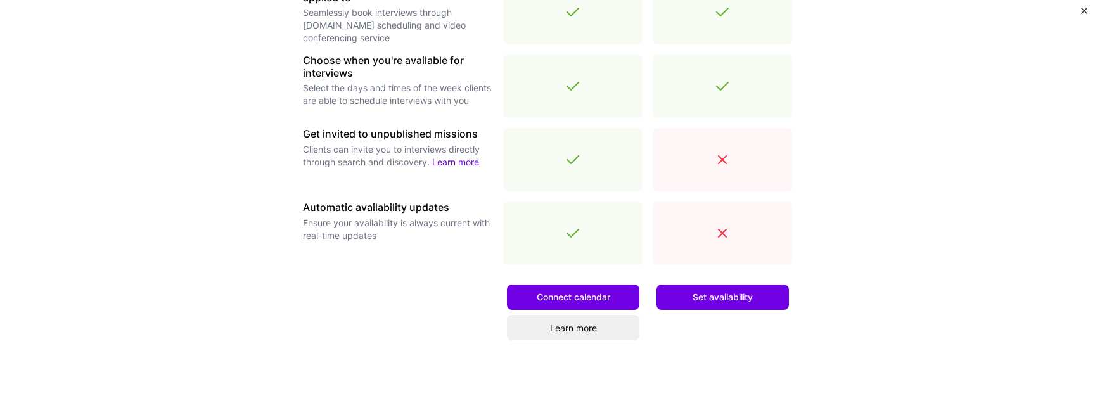
scroll to position [485, 0]
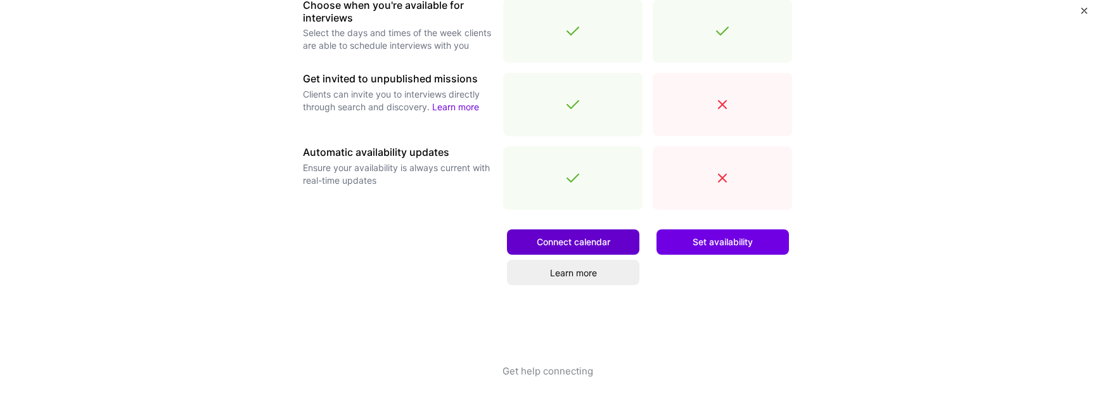
click at [585, 236] on span "Connect calendar" at bounding box center [573, 242] width 73 height 13
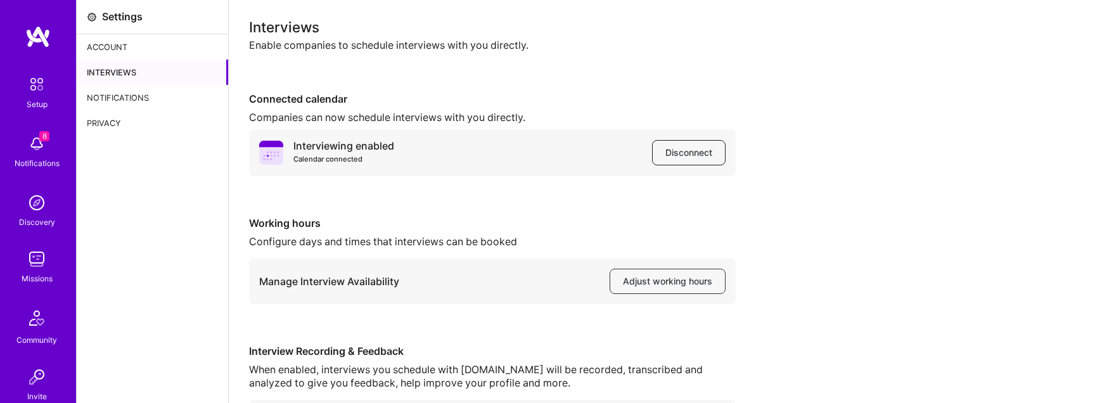
click at [671, 153] on span "Disconnect" at bounding box center [688, 152] width 47 height 13
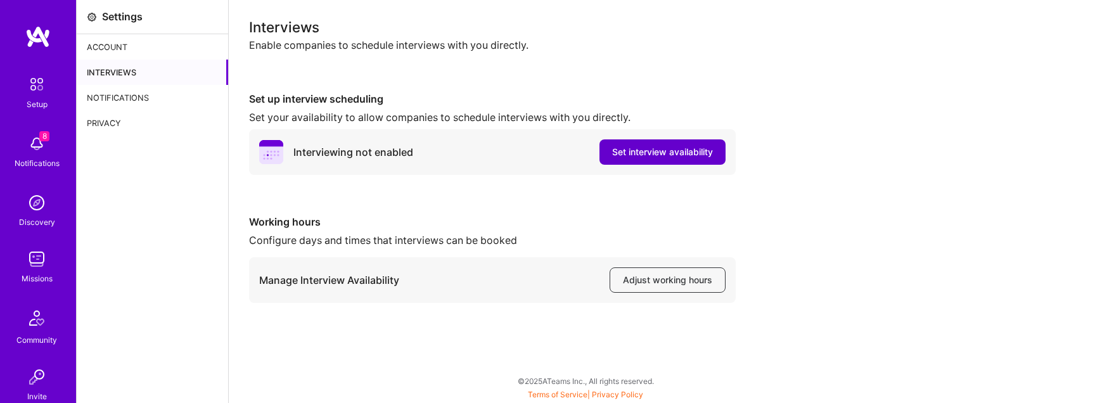
click at [647, 156] on span "Set interview availability" at bounding box center [662, 152] width 101 height 13
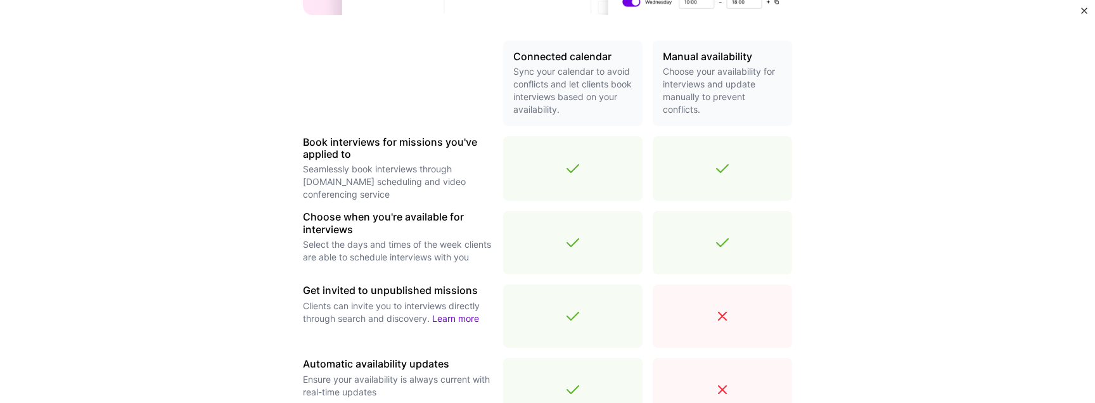
scroll to position [404, 0]
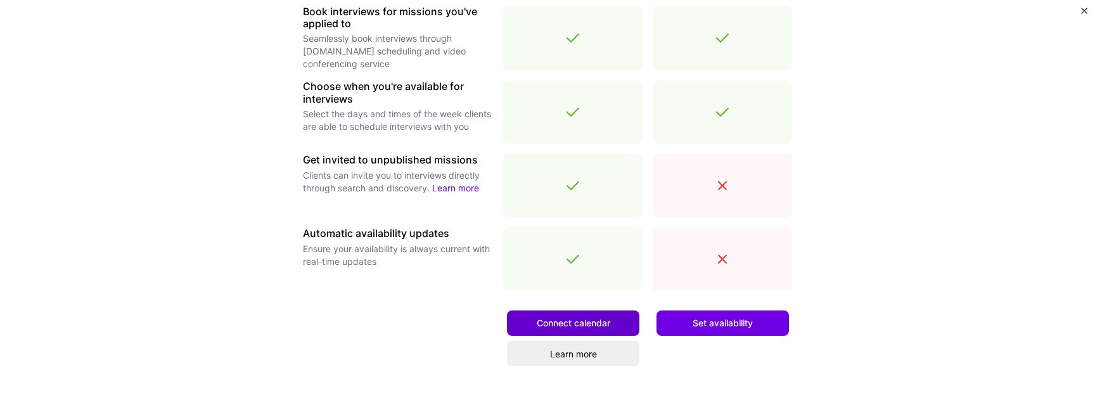
click at [566, 323] on span "Connect calendar" at bounding box center [573, 323] width 73 height 13
click at [528, 317] on button "Connect calendar" at bounding box center [573, 322] width 132 height 25
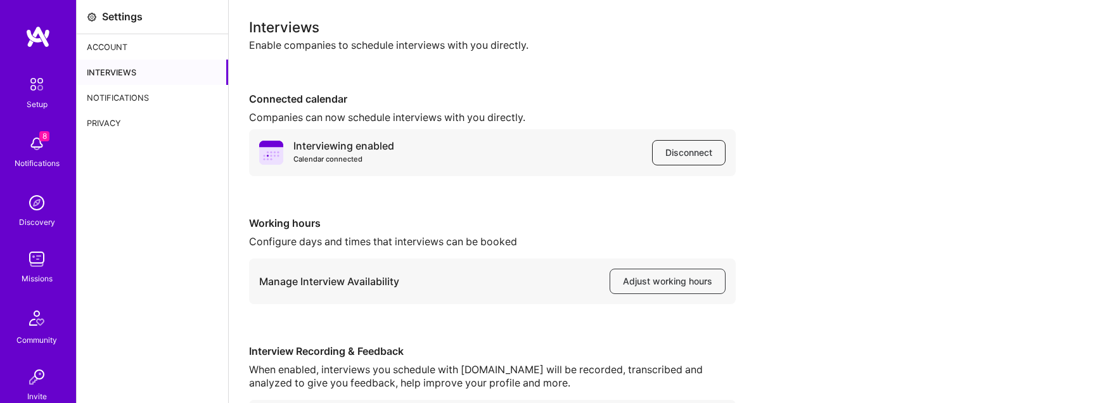
click at [680, 151] on span "Disconnect" at bounding box center [688, 152] width 47 height 13
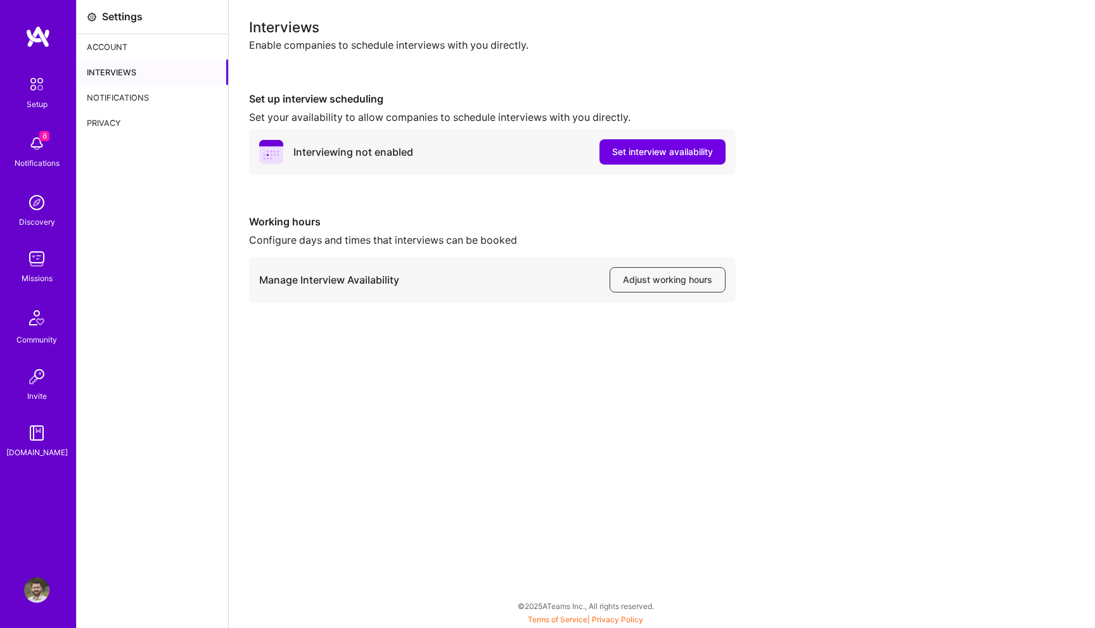
click at [1088, 255] on div "Interviews Enable companies to schedule interviews with you directly. Set up in…" at bounding box center [662, 314] width 866 height 628
click at [870, 155] on div "Set up interview scheduling Set your availability to allow companies to schedul…" at bounding box center [662, 133] width 826 height 82
click at [668, 279] on span "Adjust working hours" at bounding box center [667, 280] width 89 height 13
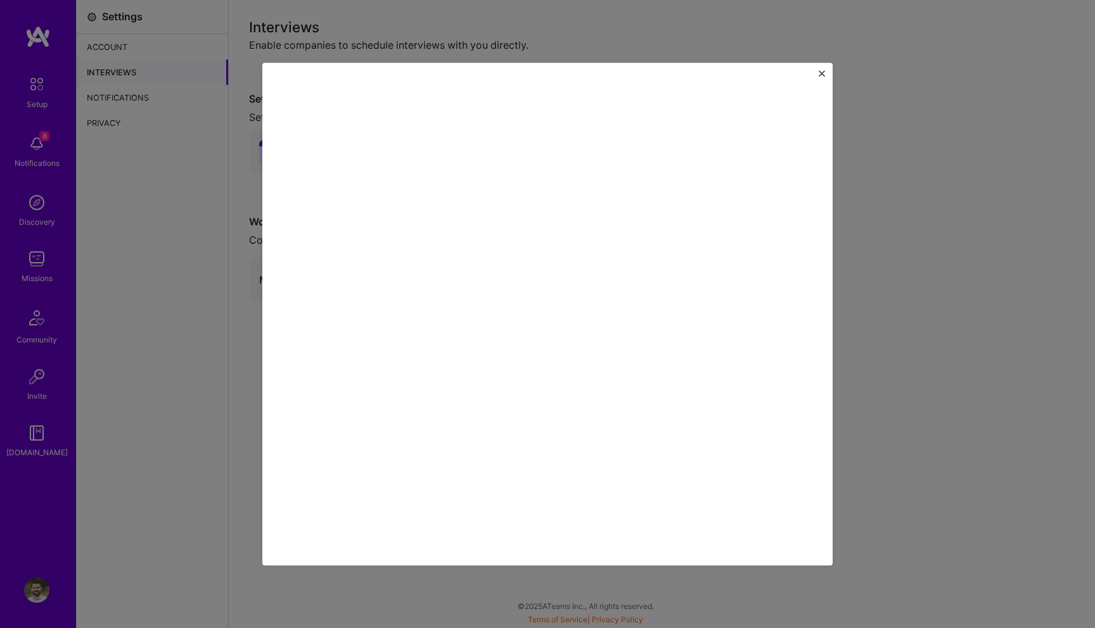
click at [822, 73] on img "Close" at bounding box center [822, 73] width 6 height 6
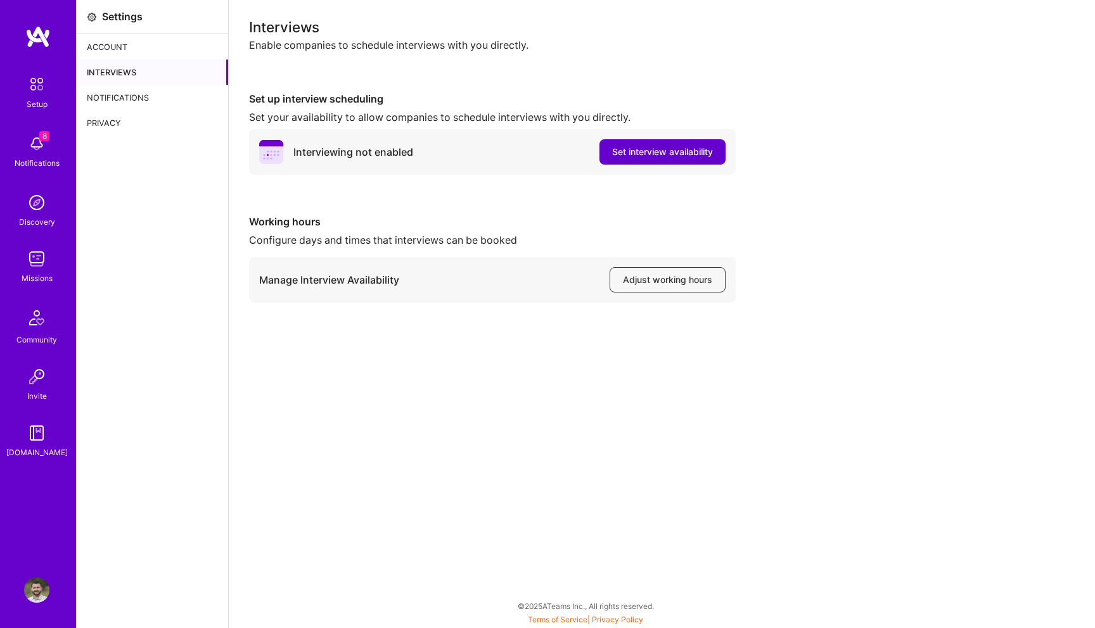
click at [635, 152] on span "Set interview availability" at bounding box center [662, 152] width 101 height 13
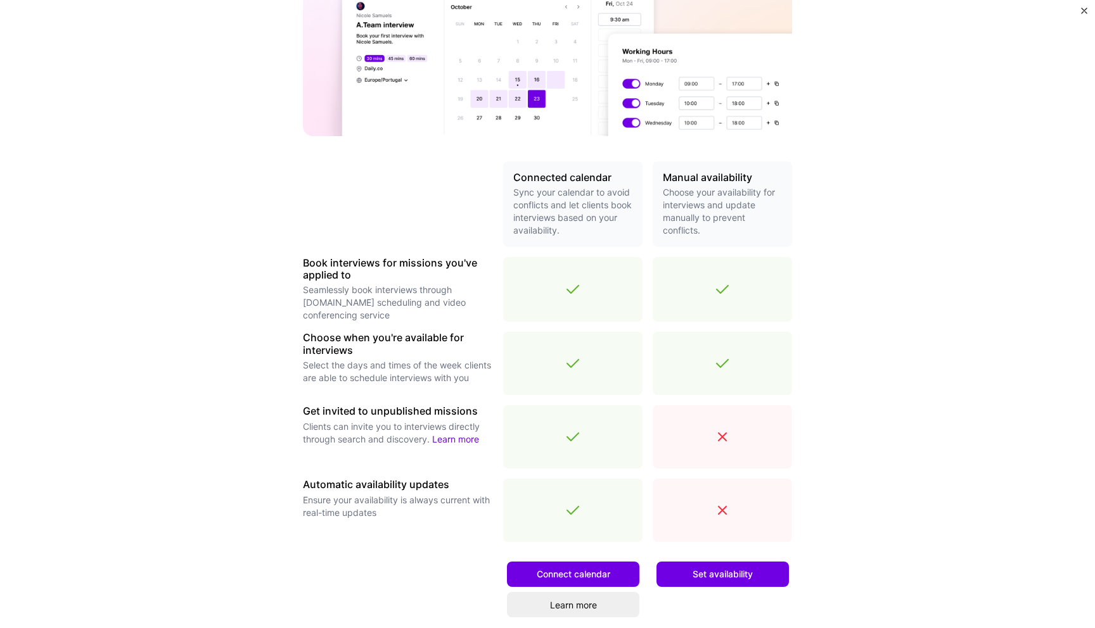
scroll to position [259, 0]
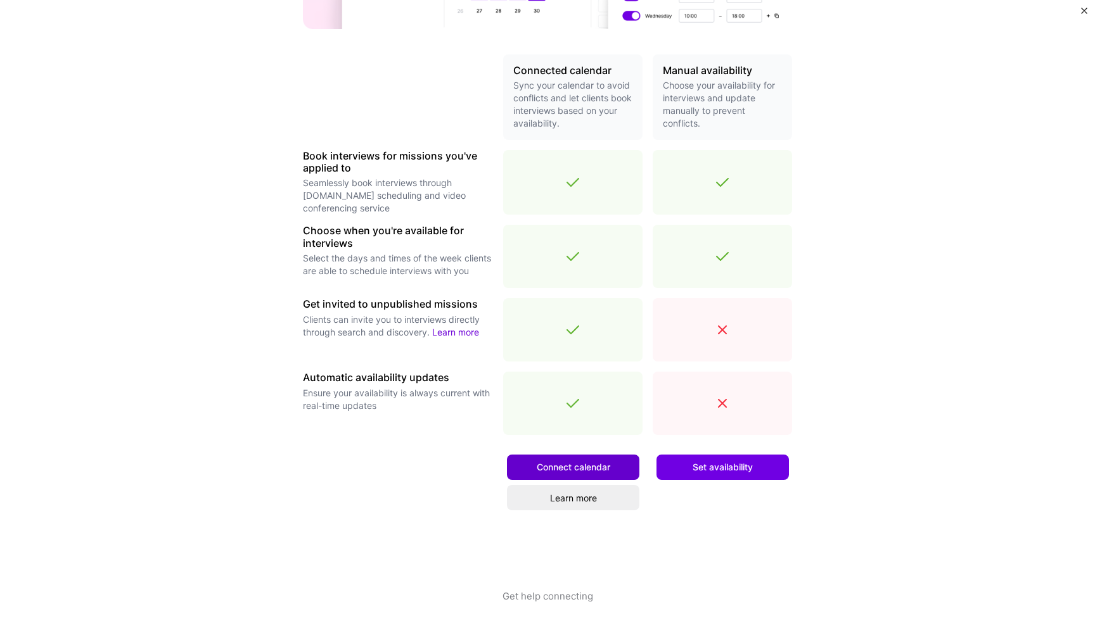
click at [568, 402] on span "Connect calendar" at bounding box center [573, 467] width 73 height 13
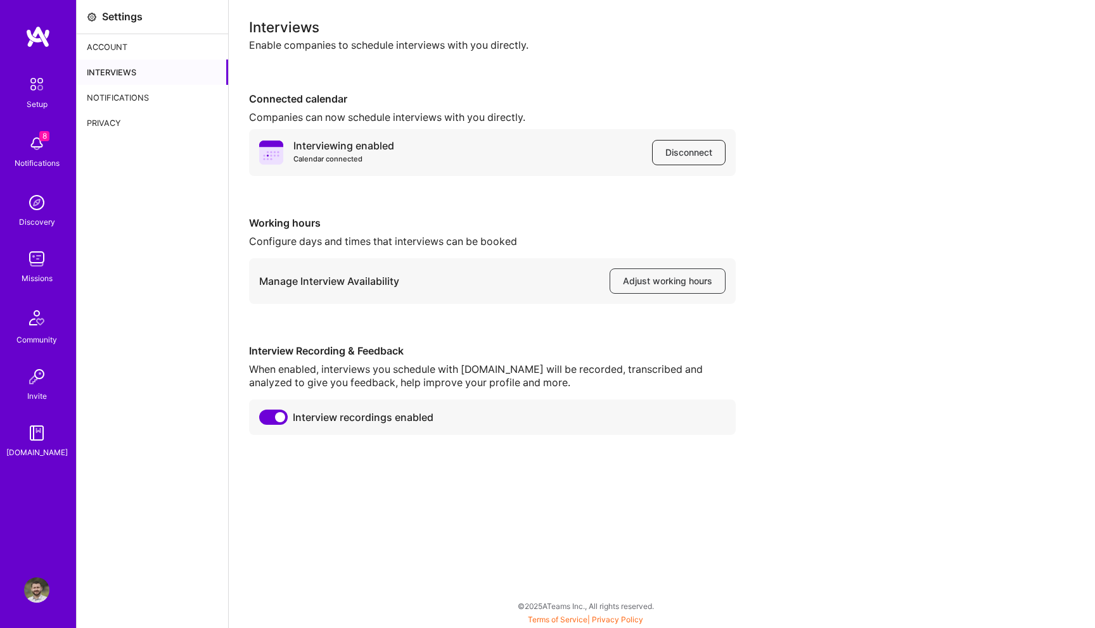
click at [682, 156] on span "Disconnect" at bounding box center [688, 152] width 47 height 13
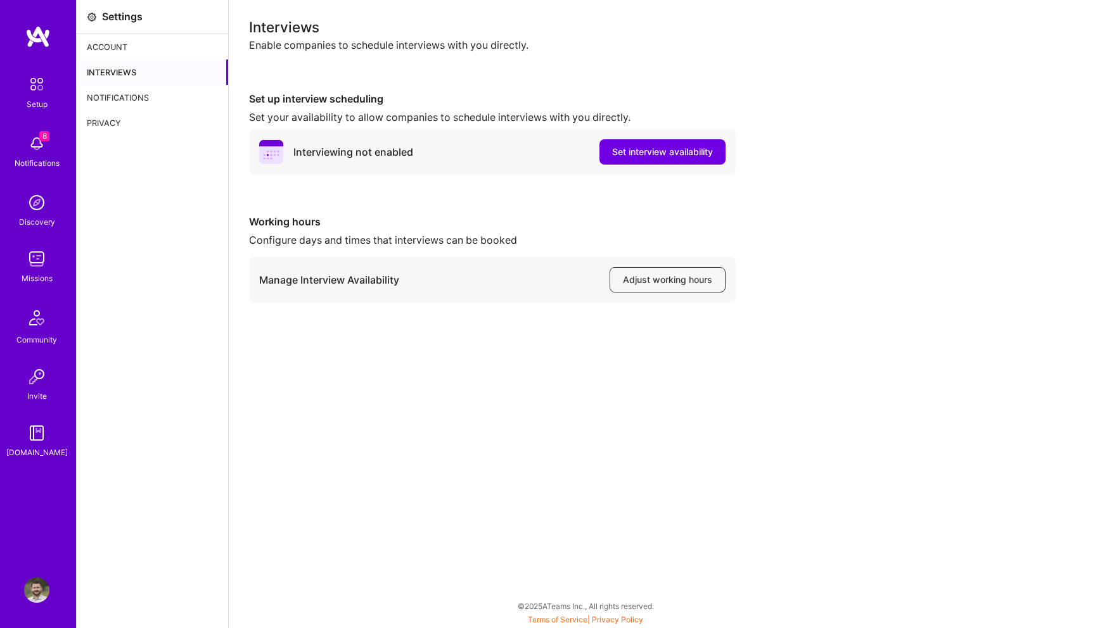
click at [827, 275] on div "Working hours Configure days and times that interviews can be booked Manage Int…" at bounding box center [662, 258] width 826 height 87
click at [668, 150] on span "Set interview availability" at bounding box center [662, 152] width 101 height 13
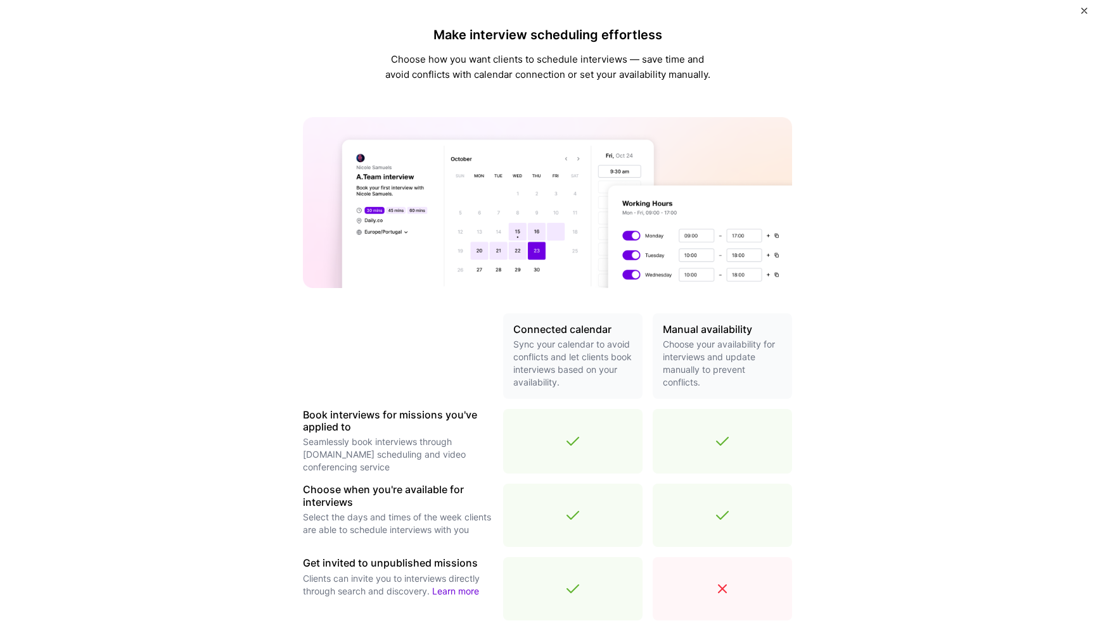
scroll to position [259, 0]
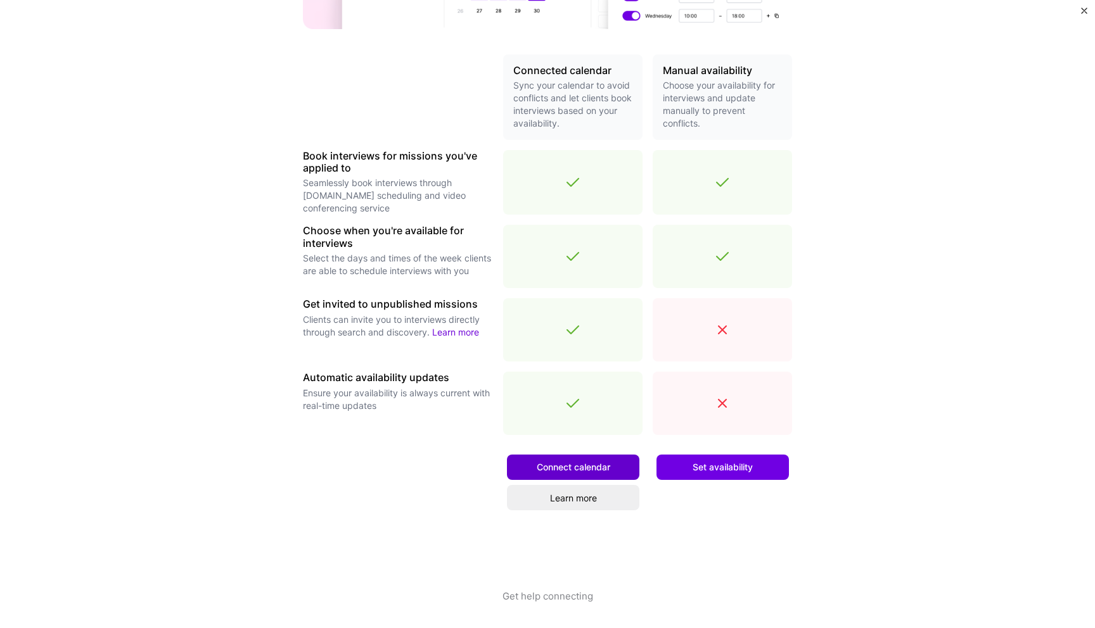
click at [577, 462] on span "Connect calendar" at bounding box center [573, 467] width 73 height 13
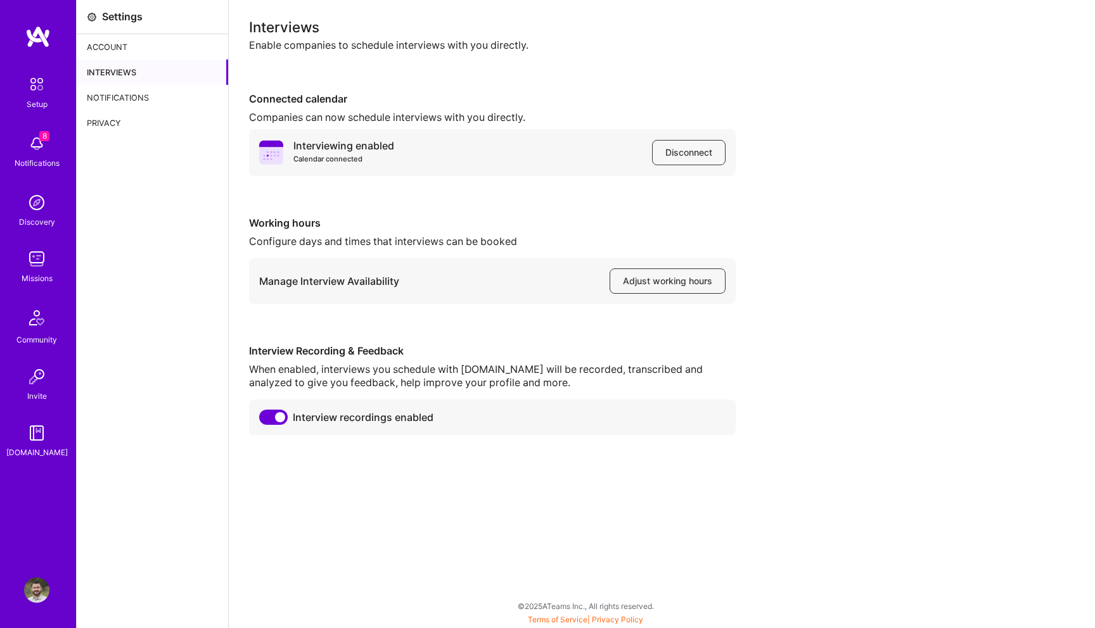
click at [131, 75] on div "Interviews" at bounding box center [152, 72] width 151 height 25
click at [687, 156] on span "Disconnect" at bounding box center [688, 152] width 47 height 13
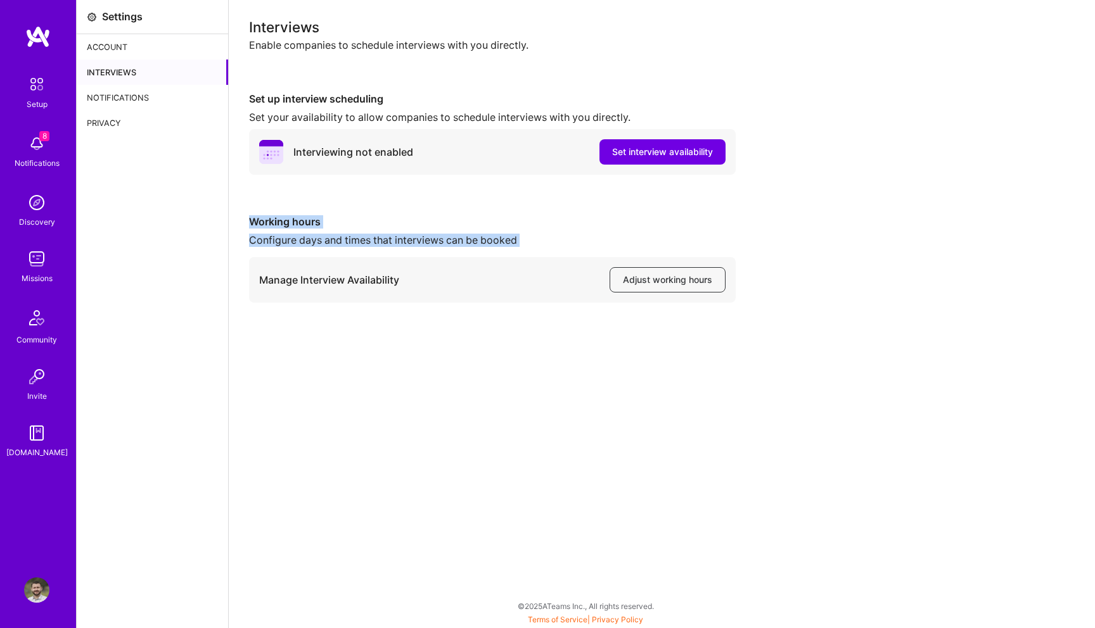
drag, startPoint x: 247, startPoint y: 224, endPoint x: 485, endPoint y: 252, distance: 239.8
click at [485, 252] on div "Interviews Enable companies to schedule interviews with you directly. Set up in…" at bounding box center [662, 314] width 866 height 628
click at [651, 348] on div "Interviews Enable companies to schedule interviews with you directly. Set up in…" at bounding box center [662, 314] width 866 height 628
drag, startPoint x: 250, startPoint y: 222, endPoint x: 573, endPoint y: 244, distance: 323.9
click at [573, 244] on div "Working hours Configure days and times that interviews can be booked Manage Int…" at bounding box center [492, 258] width 487 height 87
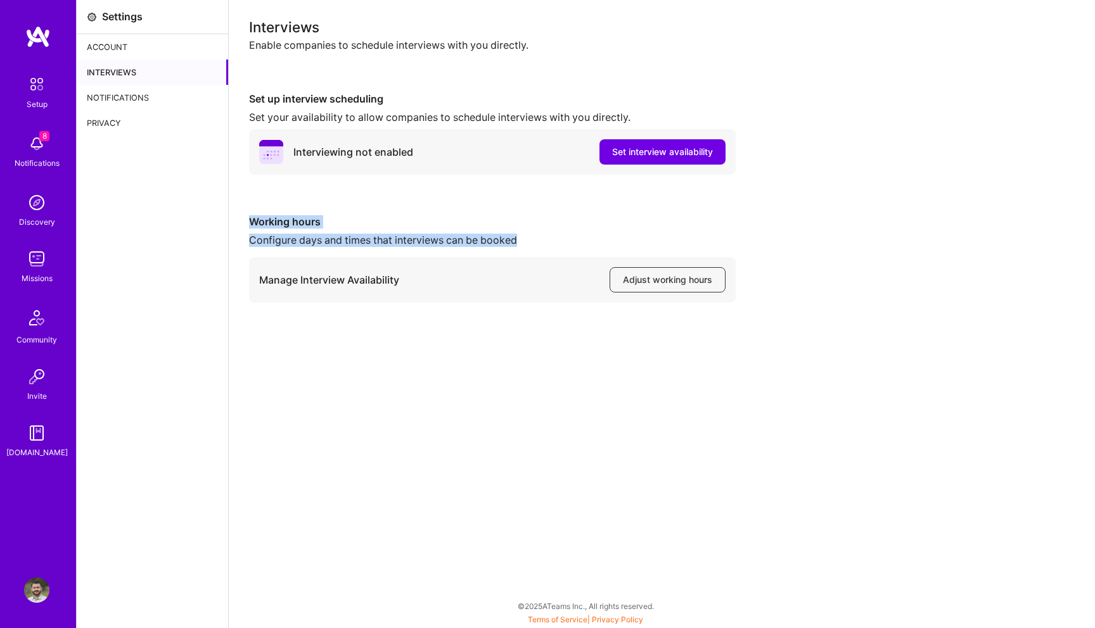
click at [573, 244] on div "Configure days and times that interviews can be booked" at bounding box center [492, 240] width 487 height 13
click at [36, 593] on img at bounding box center [36, 590] width 25 height 25
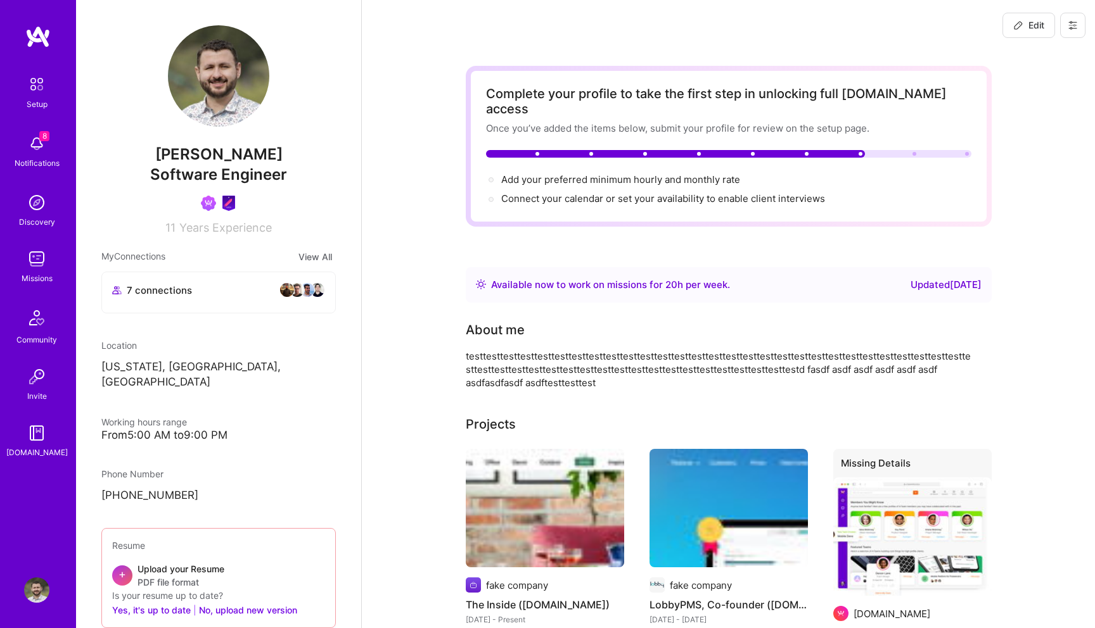
click at [1070, 23] on icon at bounding box center [1073, 26] width 8 height 8
click at [1041, 49] on button "Settings" at bounding box center [1037, 54] width 95 height 32
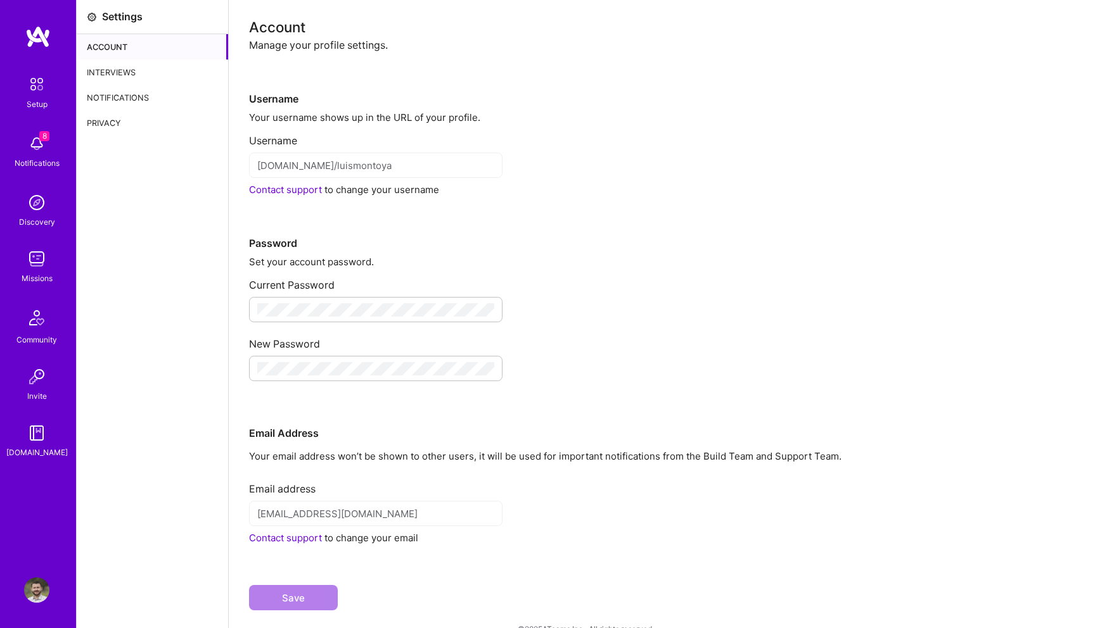
click at [119, 75] on div "Interviews" at bounding box center [152, 72] width 151 height 25
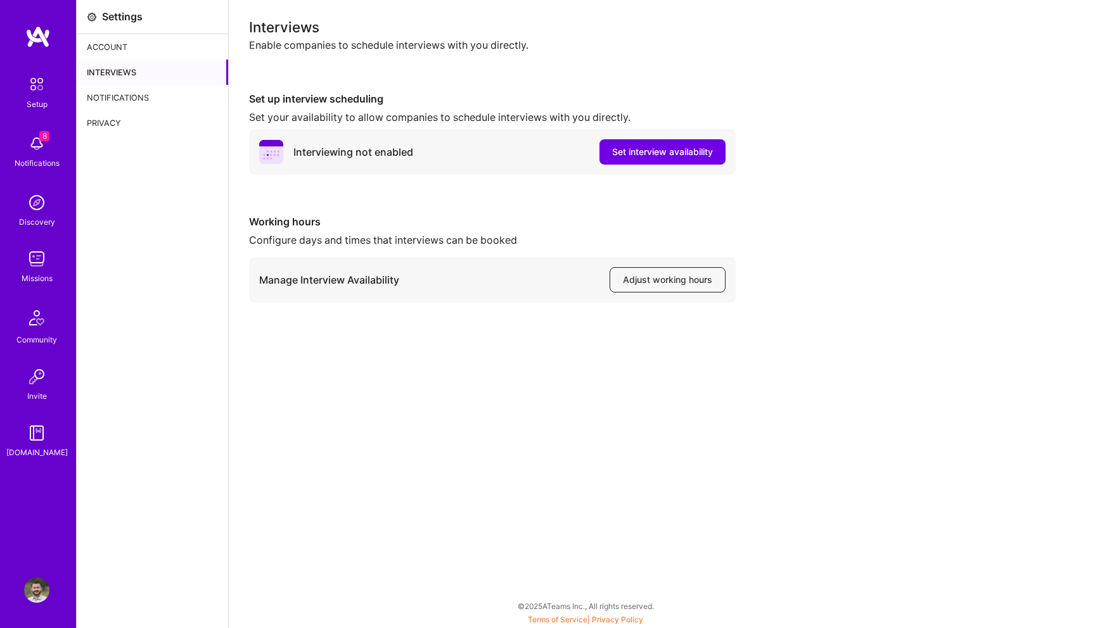
click at [654, 282] on span "Adjust working hours" at bounding box center [667, 280] width 89 height 13
